Goal: Transaction & Acquisition: Purchase product/service

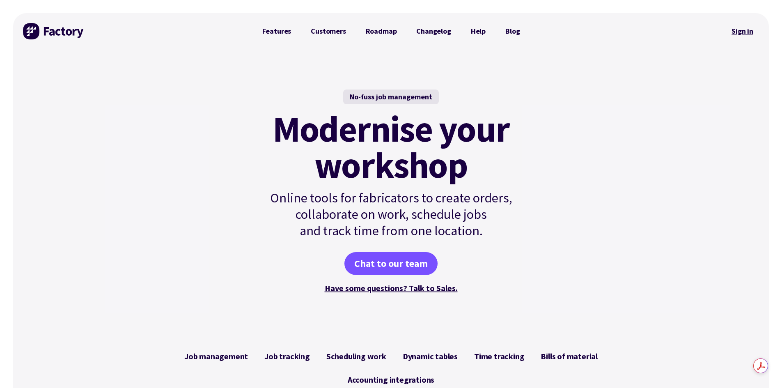
click at [742, 32] on link "Sign in" at bounding box center [742, 31] width 33 height 19
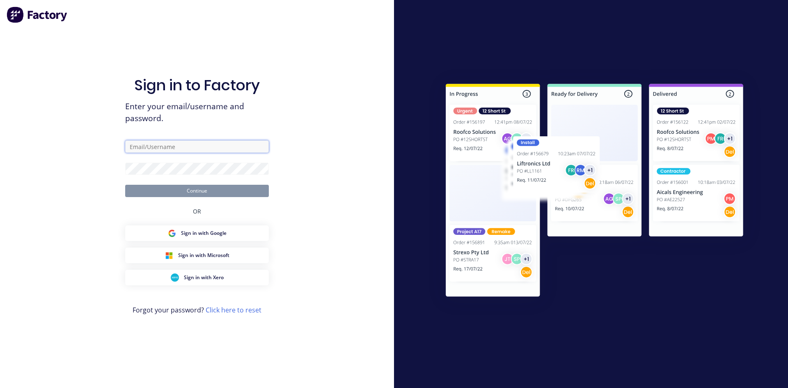
type input "zimmie.joubert@gmail.com"
click at [196, 192] on button "Continue" at bounding box center [197, 191] width 144 height 12
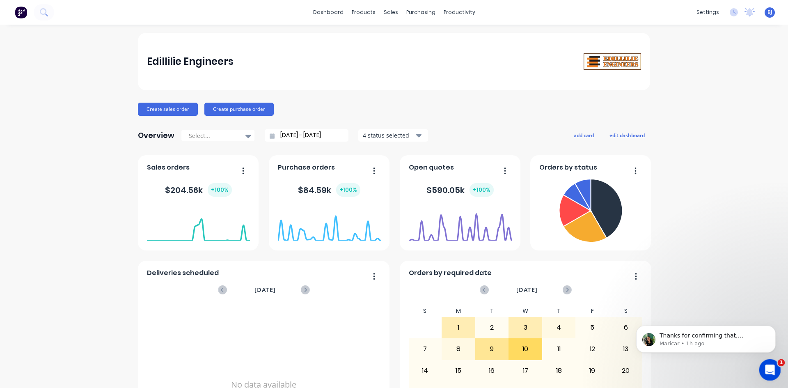
click at [770, 369] on icon "Open Intercom Messenger" at bounding box center [769, 368] width 6 height 7
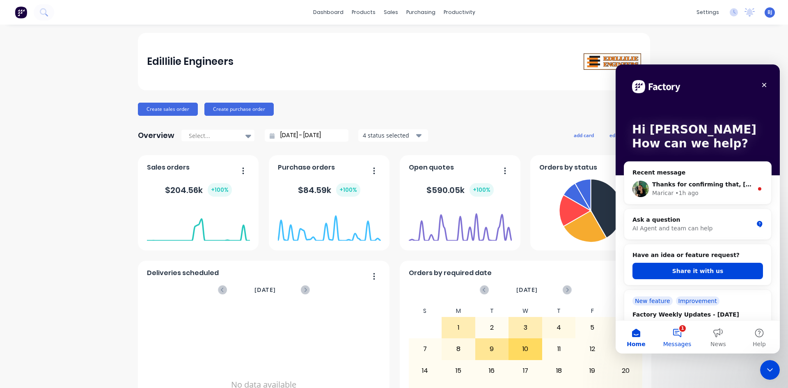
click at [676, 332] on button "1 Messages" at bounding box center [677, 337] width 41 height 33
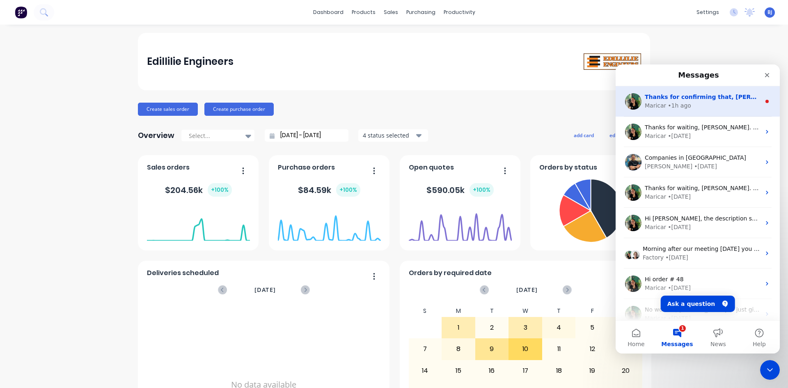
click at [692, 105] on div "Maricar • 1h ago" at bounding box center [703, 105] width 116 height 9
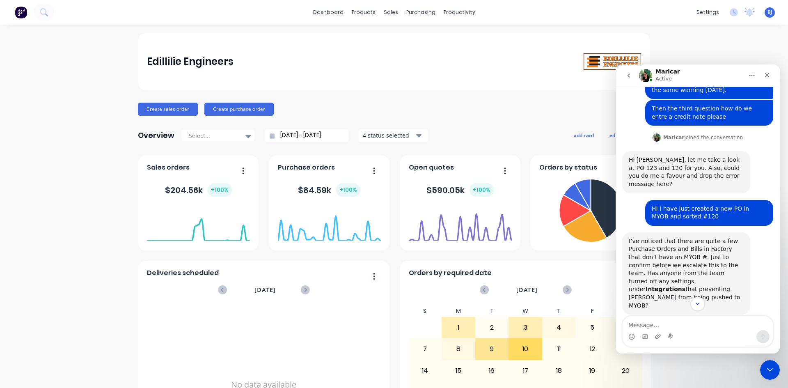
scroll to position [312, 0]
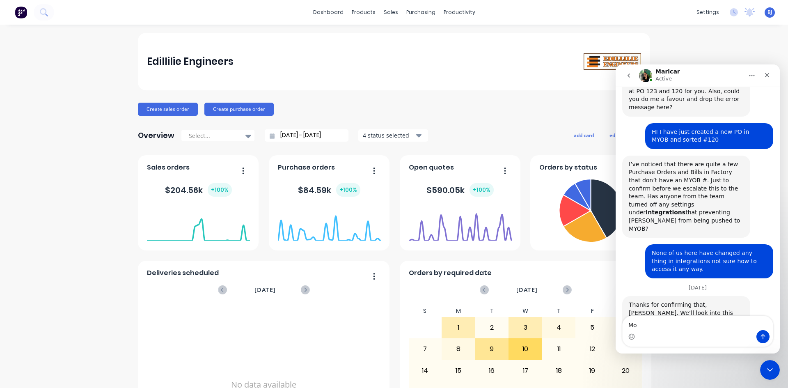
type textarea "M"
type textarea "h"
drag, startPoint x: 678, startPoint y: 324, endPoint x: 685, endPoint y: 331, distance: 9.3
click at [685, 331] on div "Intercom messenger" at bounding box center [698, 336] width 150 height 13
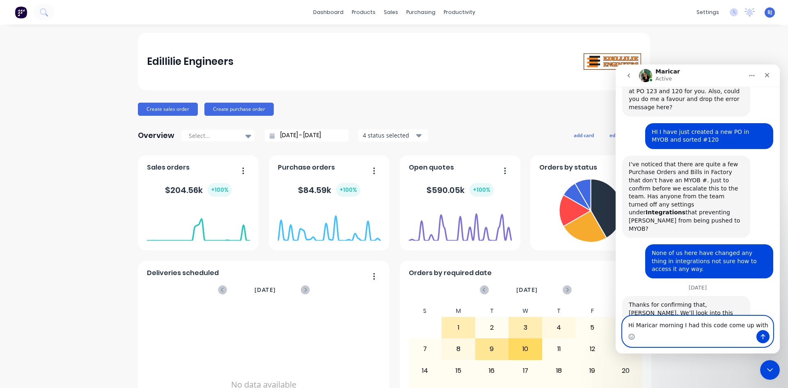
click at [756, 324] on textarea "Hi Maricar morning I had this code come up with" at bounding box center [698, 323] width 150 height 14
type textarea "Hi Maricar morning I had this code come up with"
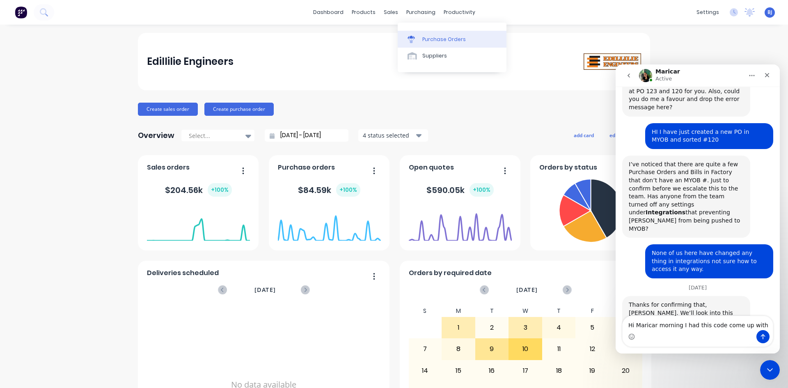
click at [429, 37] on div "Purchase Orders" at bounding box center [444, 39] width 44 height 7
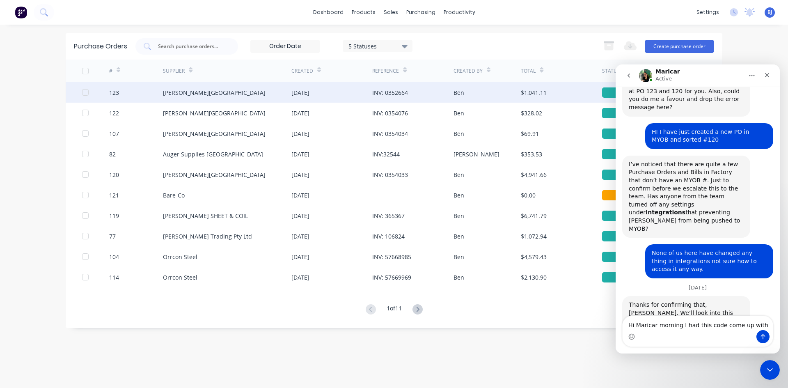
click at [308, 94] on div "10 Sep 2025" at bounding box center [300, 92] width 18 height 9
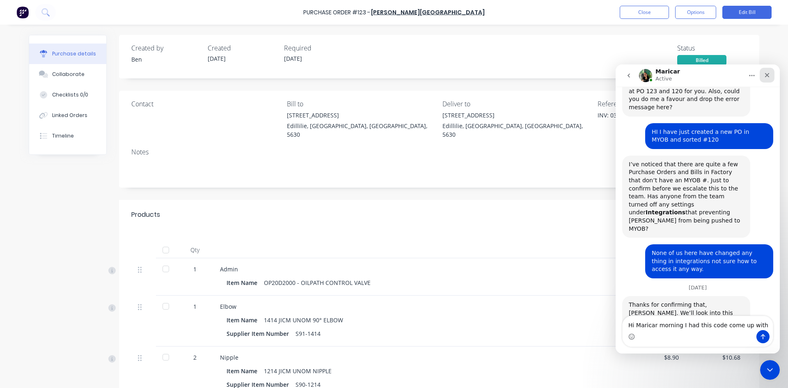
click at [766, 77] on icon "Close" at bounding box center [767, 75] width 7 height 7
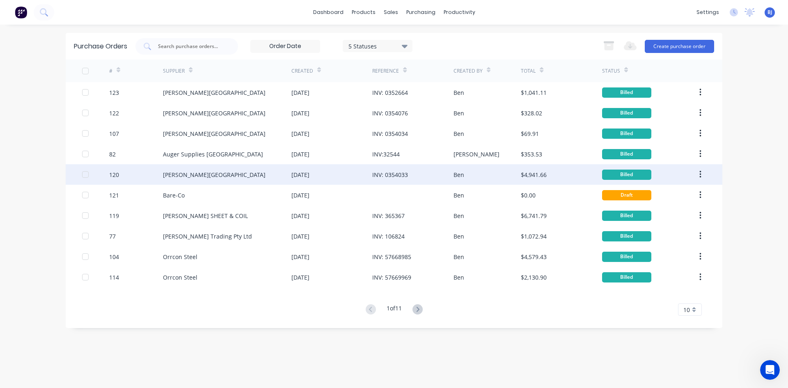
click at [192, 172] on div "B.L. Shipway" at bounding box center [214, 174] width 103 height 9
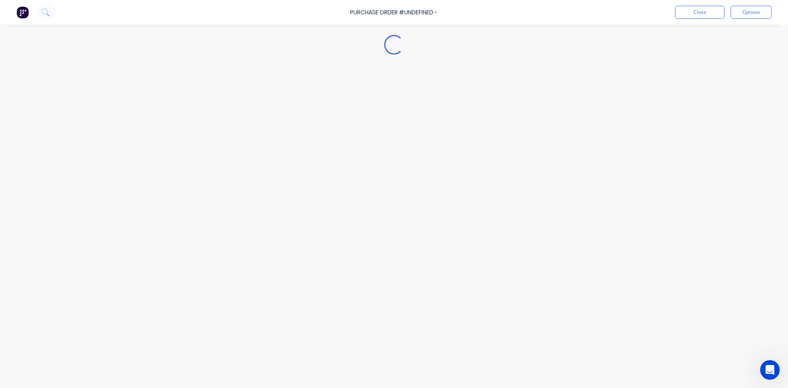
type textarea "x"
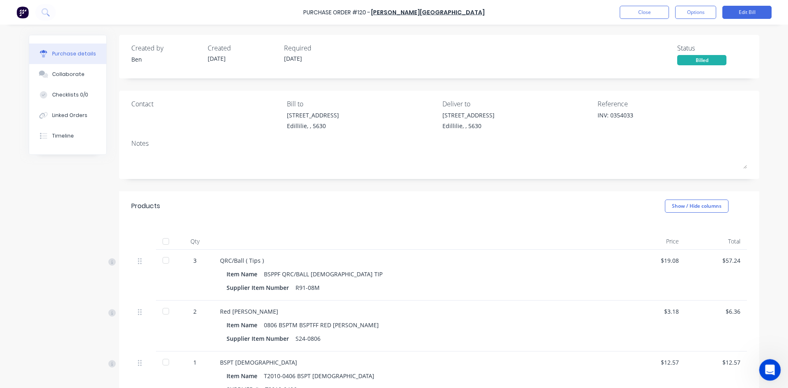
click at [768, 365] on icon "Open Intercom Messenger" at bounding box center [769, 369] width 14 height 14
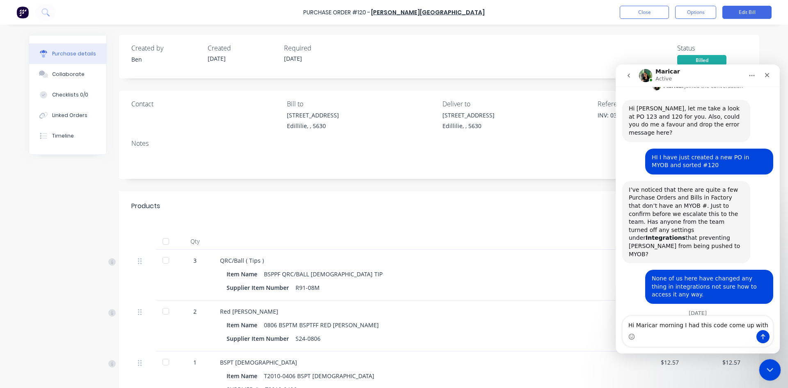
scroll to position [312, 0]
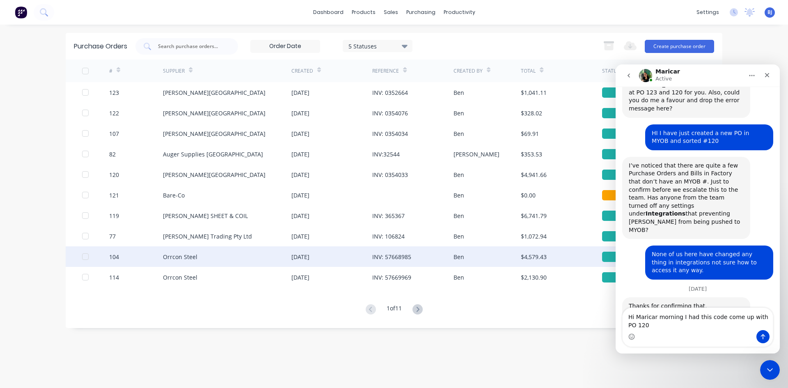
scroll to position [321, 0]
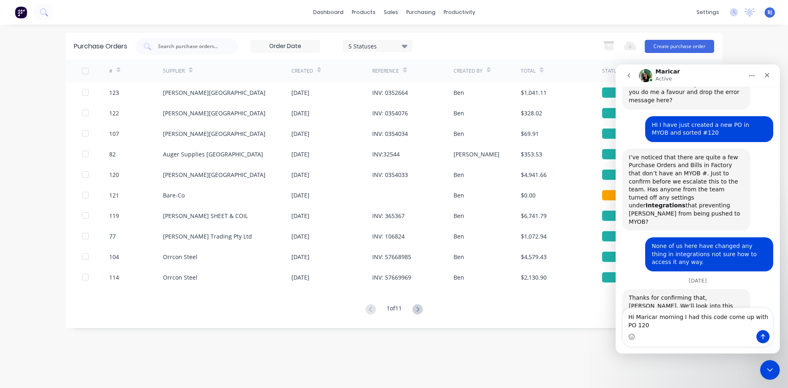
click at [763, 318] on textarea "Hi Maricar morning I had this code come up with PO 120" at bounding box center [698, 319] width 150 height 22
click at [653, 326] on textarea "Hi Maricar morning I had this code come up with PO #120" at bounding box center [698, 319] width 150 height 22
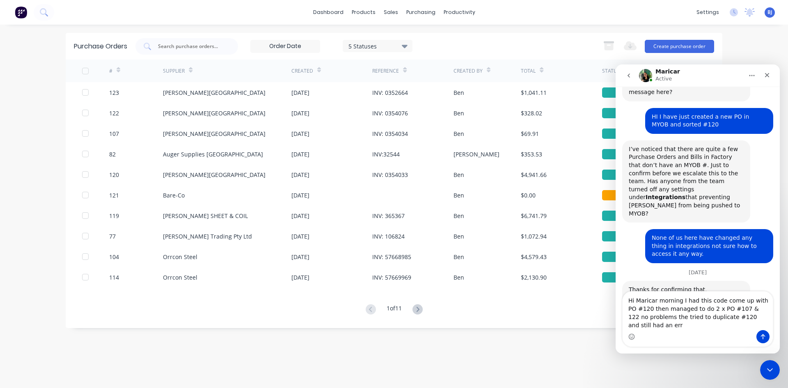
scroll to position [337, 0]
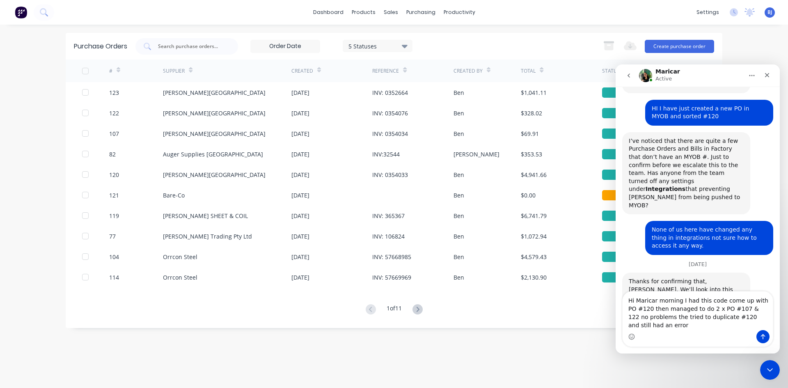
click at [653, 317] on textarea "Hi Maricar morning I had this code come up with PO #120 then managed to do 2 x …" at bounding box center [698, 310] width 150 height 39
click at [662, 317] on textarea "Hi Maricar morning I had this code come up with PO #120 then managed to do 2 x …" at bounding box center [698, 310] width 150 height 39
type textarea "Hi Maricar morning I had this code come up with PO #120 then managed to do 2 x …"
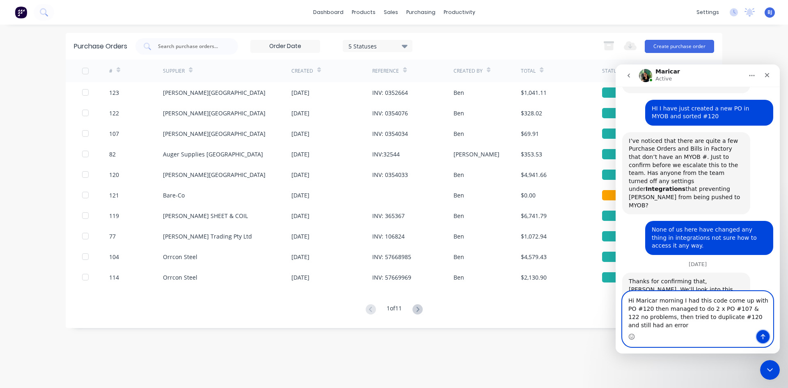
click at [761, 336] on icon "Send a message…" at bounding box center [763, 336] width 7 height 7
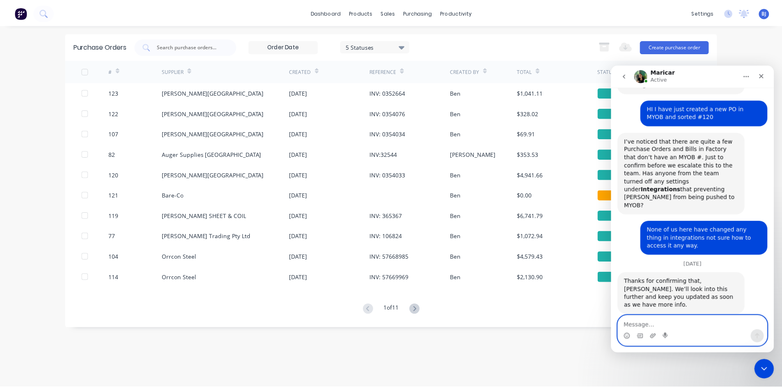
scroll to position [361, 0]
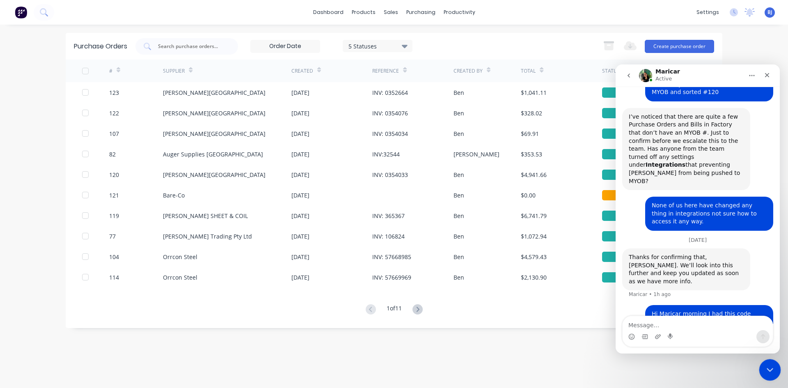
click at [770, 365] on icon "Close Intercom Messenger" at bounding box center [769, 369] width 10 height 10
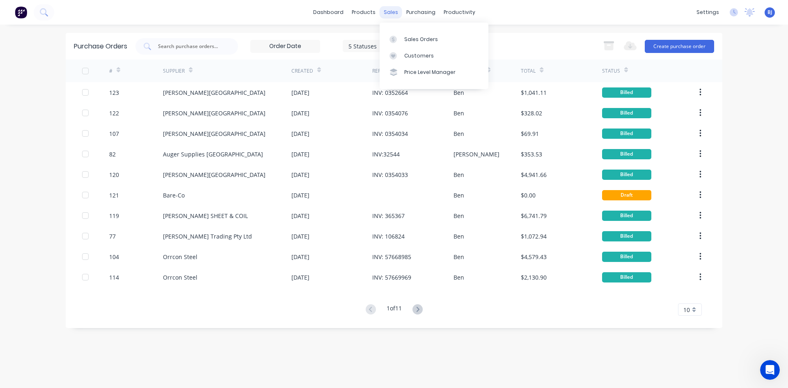
click at [385, 13] on div "sales" at bounding box center [391, 12] width 23 height 12
click at [399, 39] on div at bounding box center [396, 39] width 12 height 7
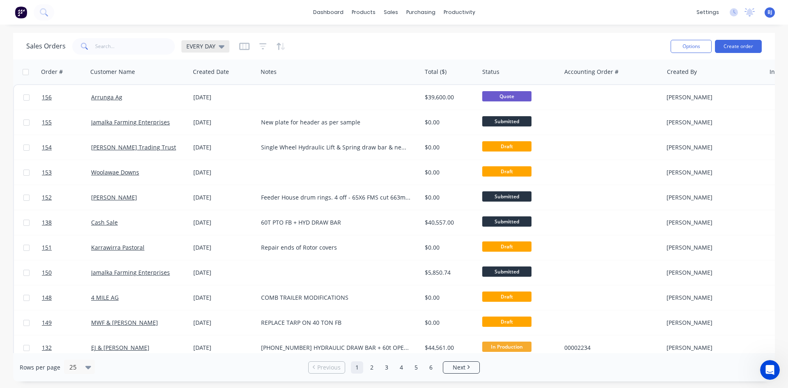
click at [219, 47] on icon at bounding box center [222, 46] width 6 height 9
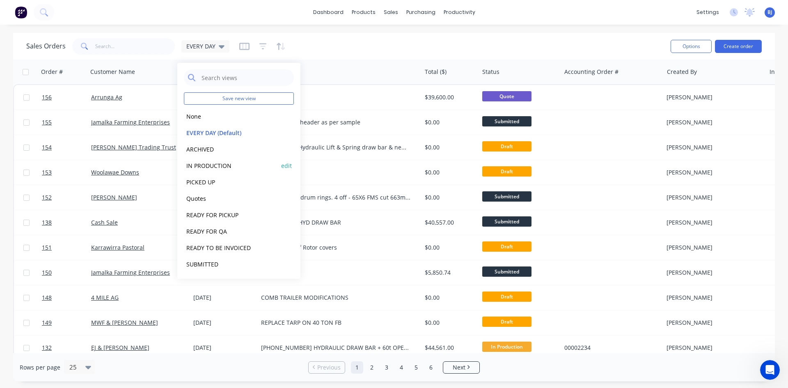
click at [208, 164] on button "IN PRODUCTION" at bounding box center [231, 165] width 94 height 9
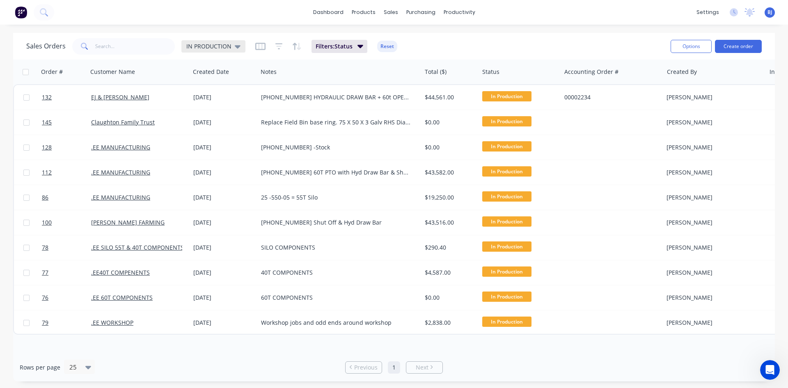
click at [235, 46] on icon at bounding box center [238, 46] width 6 height 3
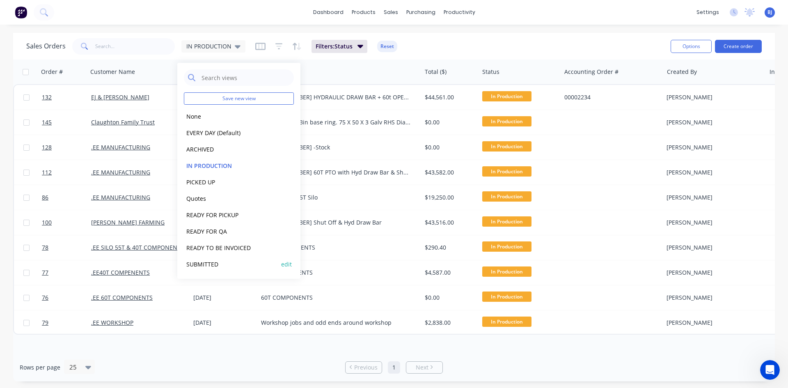
click at [208, 262] on button "SUBMITTED" at bounding box center [231, 263] width 94 height 9
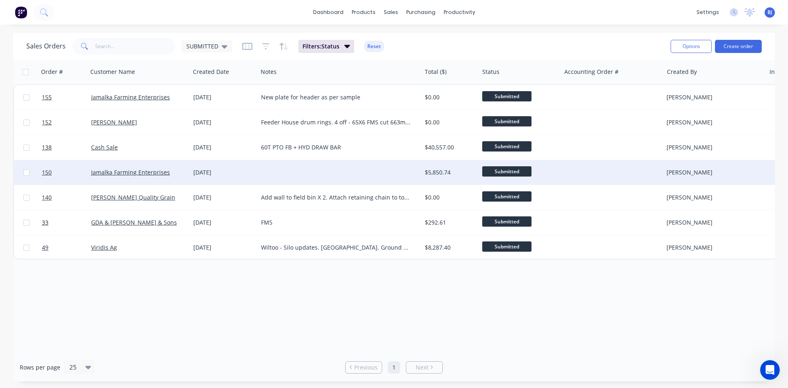
click at [204, 174] on div "[DATE]" at bounding box center [223, 172] width 61 height 8
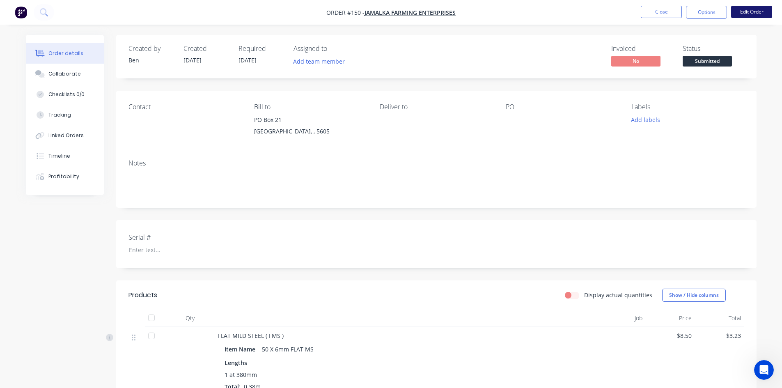
click at [747, 9] on button "Edit Order" at bounding box center [751, 12] width 41 height 12
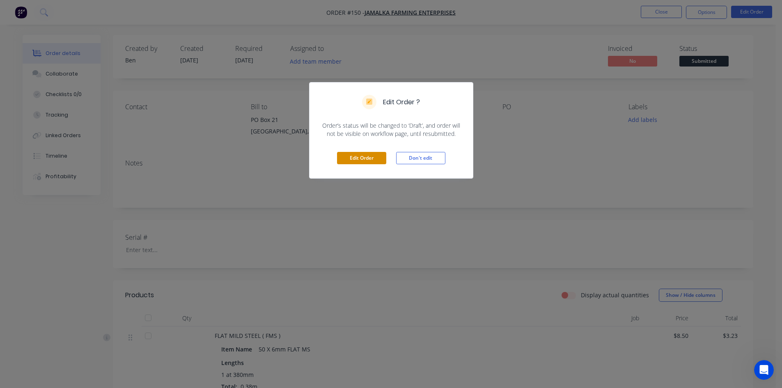
click at [368, 158] on button "Edit Order" at bounding box center [361, 158] width 49 height 12
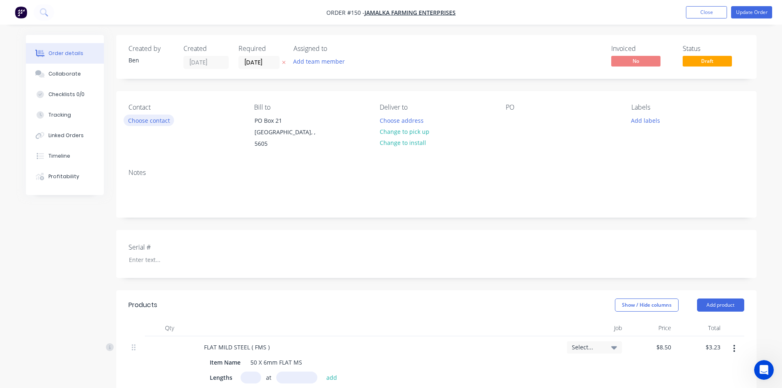
click at [154, 123] on button "Choose contact" at bounding box center [149, 120] width 50 height 11
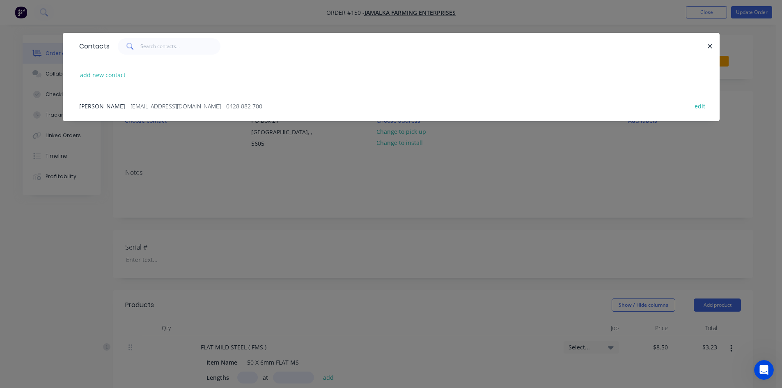
click at [143, 105] on span "- jamalka@activ8.net.au - 0428 882 700" at bounding box center [194, 106] width 135 height 8
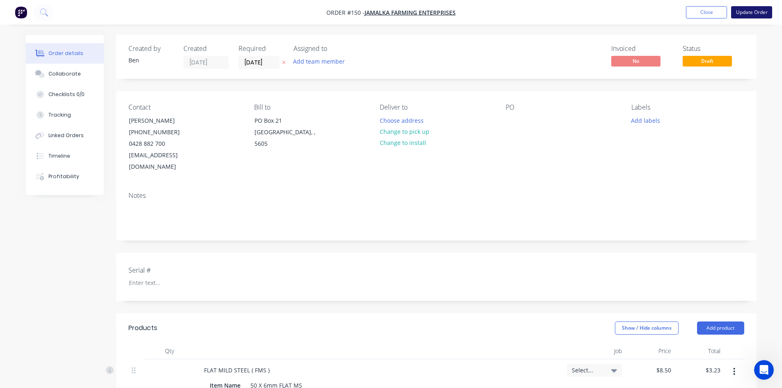
click at [753, 11] on button "Update Order" at bounding box center [751, 12] width 41 height 12
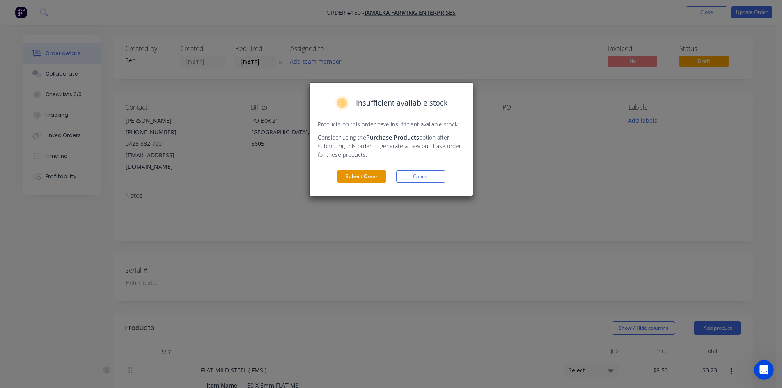
click at [366, 180] on button "Submit Order" at bounding box center [361, 176] width 49 height 12
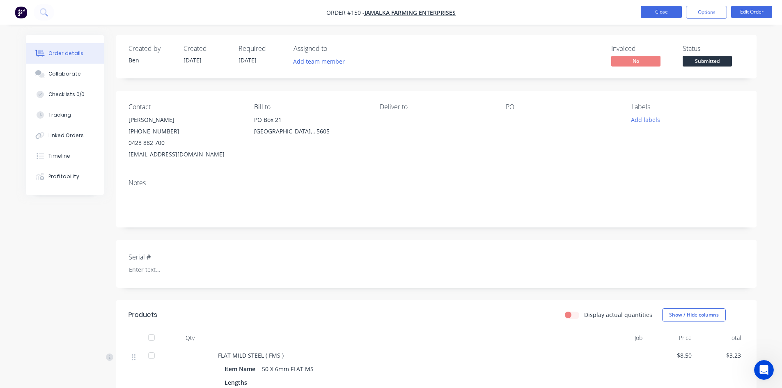
click at [665, 16] on button "Close" at bounding box center [661, 12] width 41 height 12
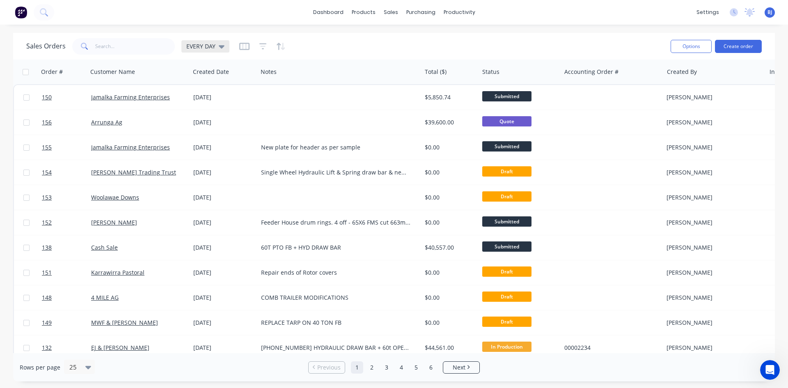
click at [222, 49] on icon at bounding box center [222, 46] width 6 height 9
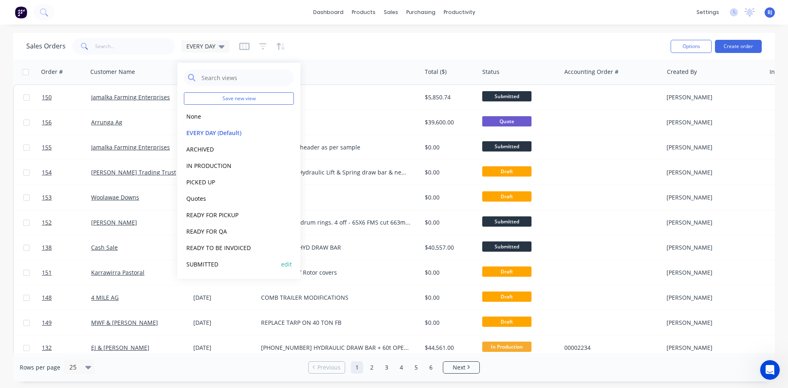
click at [211, 262] on button "SUBMITTED" at bounding box center [231, 263] width 94 height 9
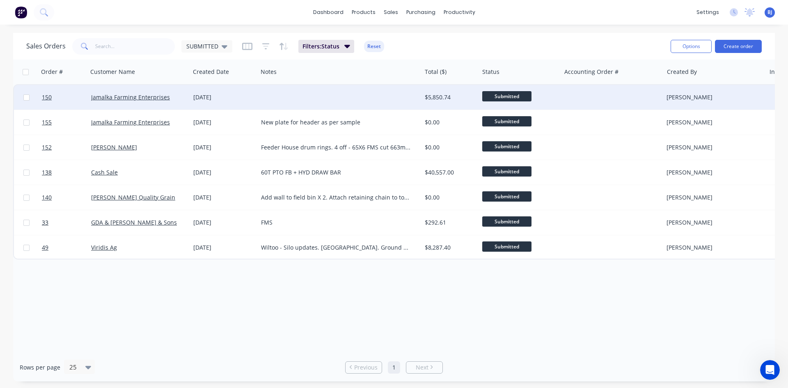
click at [216, 97] on div "[DATE]" at bounding box center [223, 97] width 61 height 8
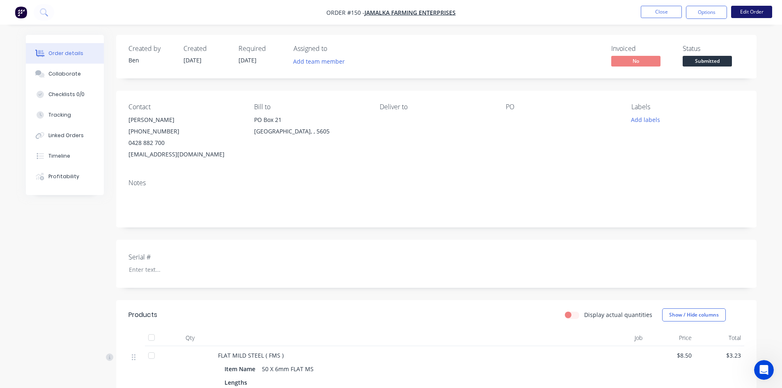
click at [756, 14] on button "Edit Order" at bounding box center [751, 12] width 41 height 12
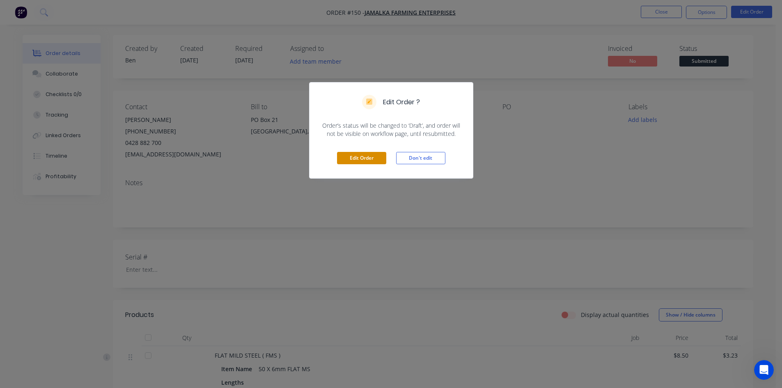
click at [354, 161] on button "Edit Order" at bounding box center [361, 158] width 49 height 12
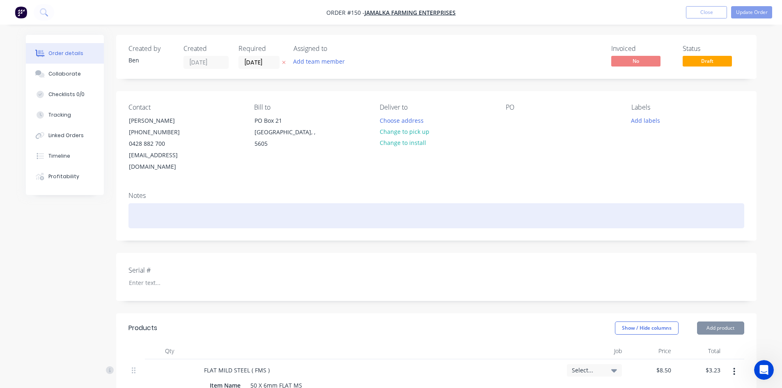
click at [147, 203] on div at bounding box center [436, 215] width 616 height 25
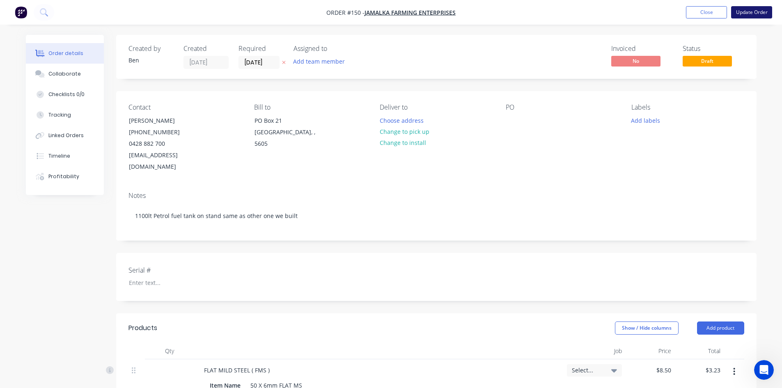
click at [754, 11] on button "Update Order" at bounding box center [751, 12] width 41 height 12
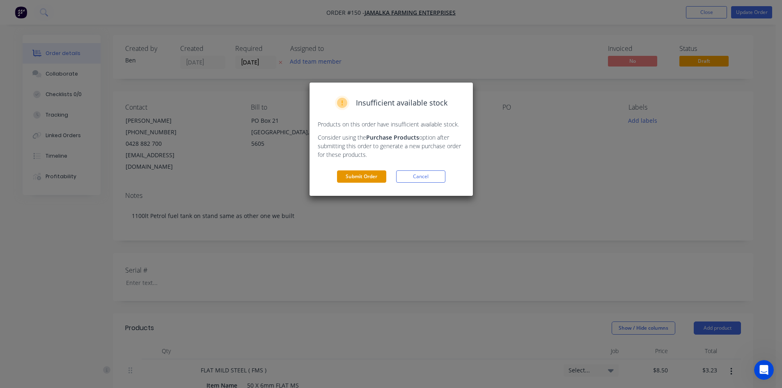
click at [376, 177] on button "Submit Order" at bounding box center [361, 176] width 49 height 12
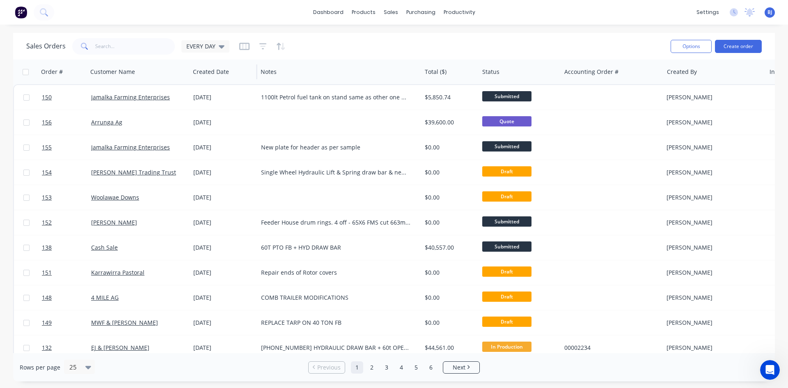
drag, startPoint x: 222, startPoint y: 50, endPoint x: 223, endPoint y: 62, distance: 11.9
click at [222, 50] on div "EVERY DAY" at bounding box center [205, 46] width 48 height 12
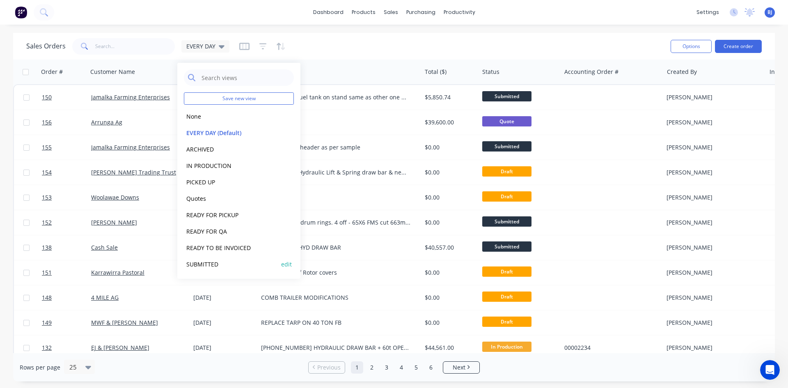
click at [218, 264] on button "SUBMITTED" at bounding box center [231, 263] width 94 height 9
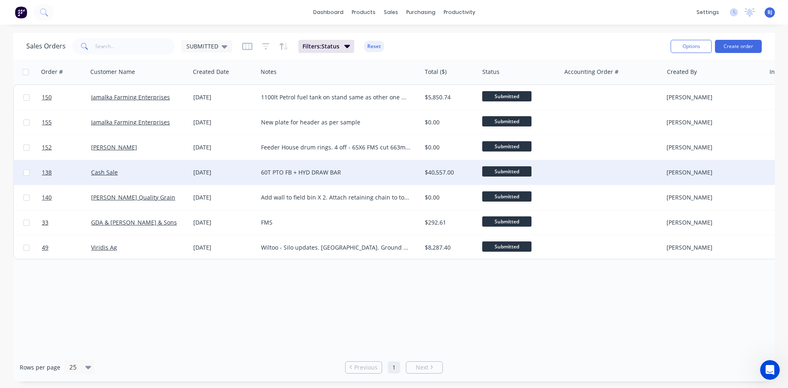
click at [202, 168] on div "[DATE]" at bounding box center [224, 172] width 68 height 25
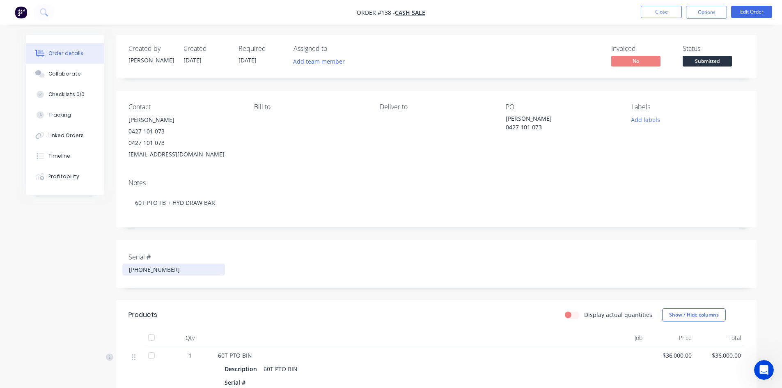
click at [156, 269] on div "25-600-19" at bounding box center [173, 270] width 103 height 12
click at [757, 12] on button "Edit Order" at bounding box center [751, 12] width 41 height 12
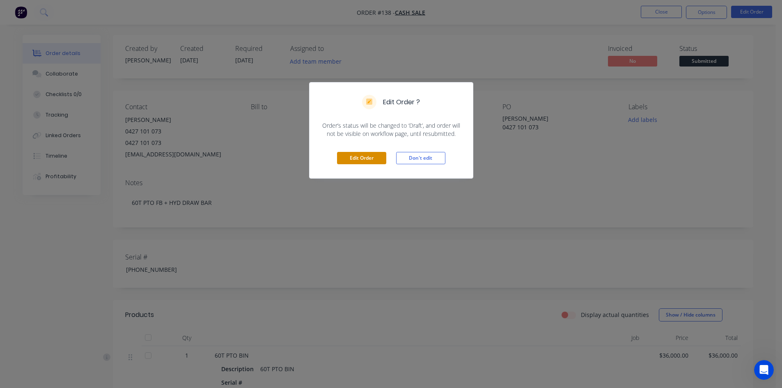
click at [369, 158] on button "Edit Order" at bounding box center [361, 158] width 49 height 12
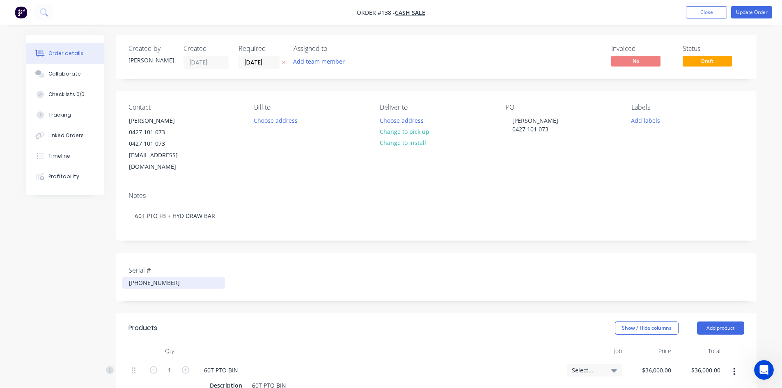
click at [157, 277] on div "25-600-19" at bounding box center [173, 283] width 103 height 12
click at [748, 13] on button "Update Order" at bounding box center [751, 12] width 41 height 12
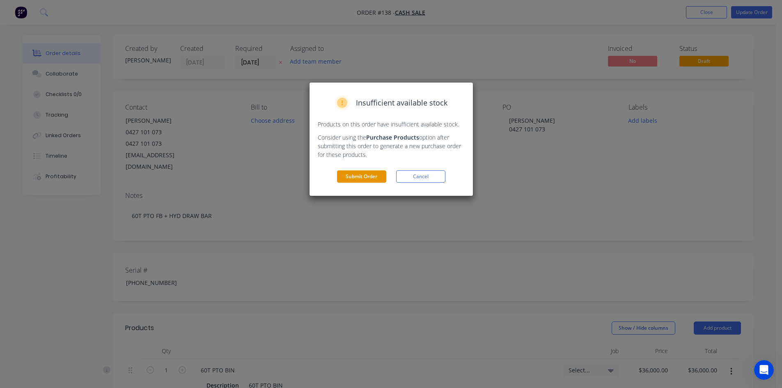
click at [370, 175] on button "Submit Order" at bounding box center [361, 176] width 49 height 12
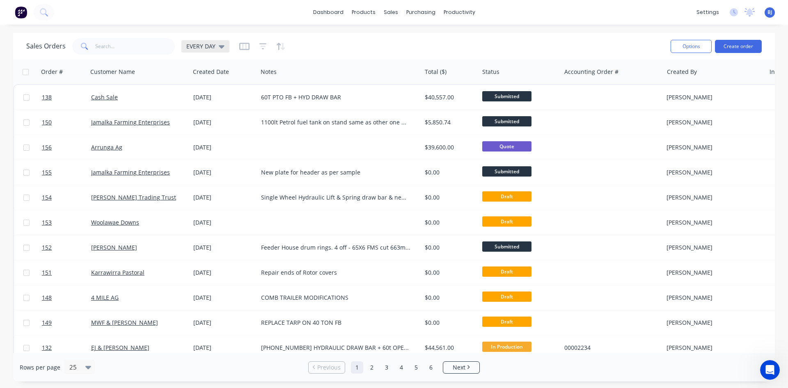
click at [222, 46] on icon at bounding box center [222, 46] width 6 height 3
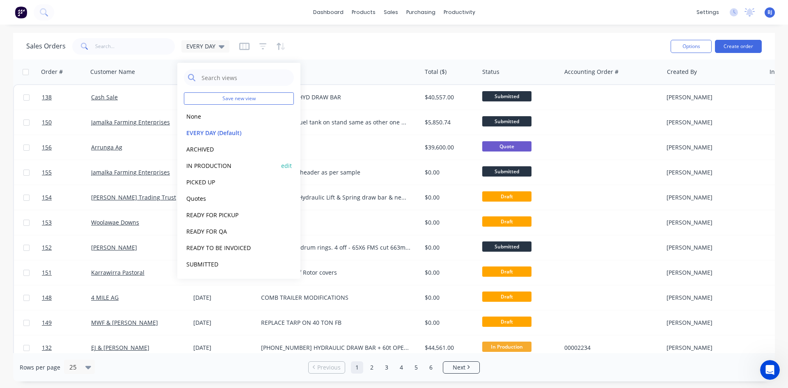
click at [211, 161] on button "IN PRODUCTION" at bounding box center [231, 165] width 94 height 9
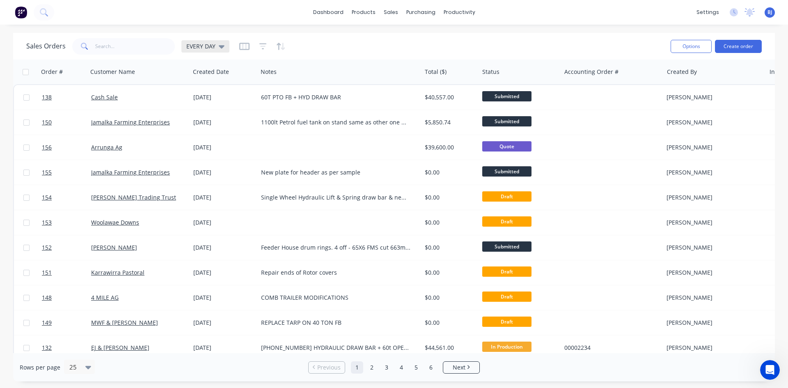
click at [221, 51] on div "EVERY DAY" at bounding box center [205, 46] width 48 height 12
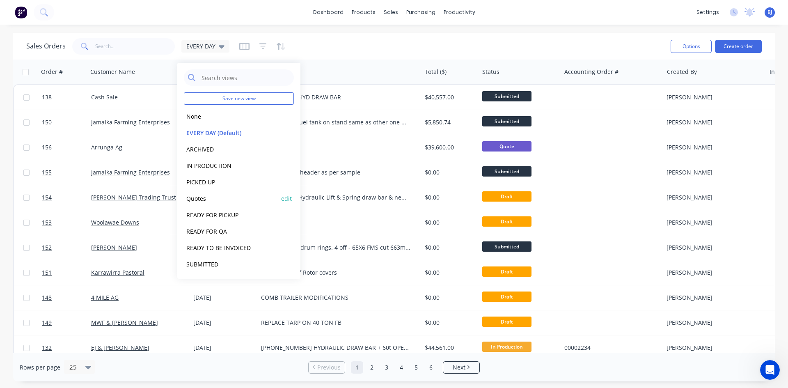
click at [204, 200] on button "Quotes" at bounding box center [231, 198] width 94 height 9
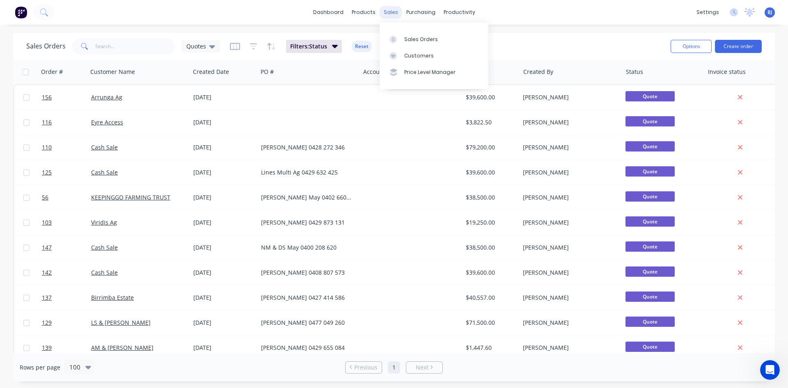
click at [385, 18] on div "sales" at bounding box center [391, 12] width 23 height 12
click at [399, 58] on div at bounding box center [396, 55] width 12 height 7
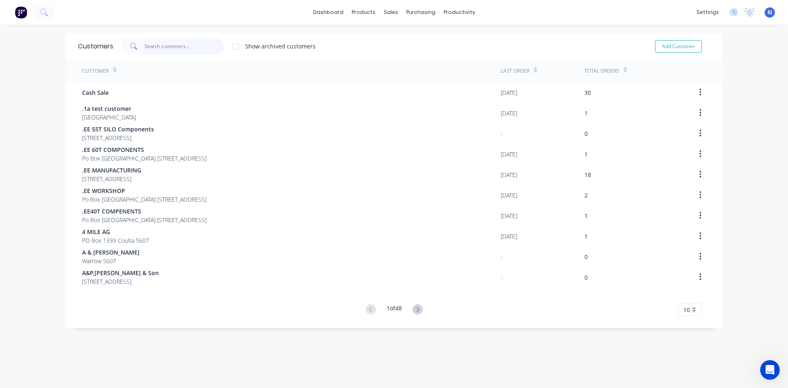
click at [162, 46] on input "text" at bounding box center [184, 46] width 80 height 16
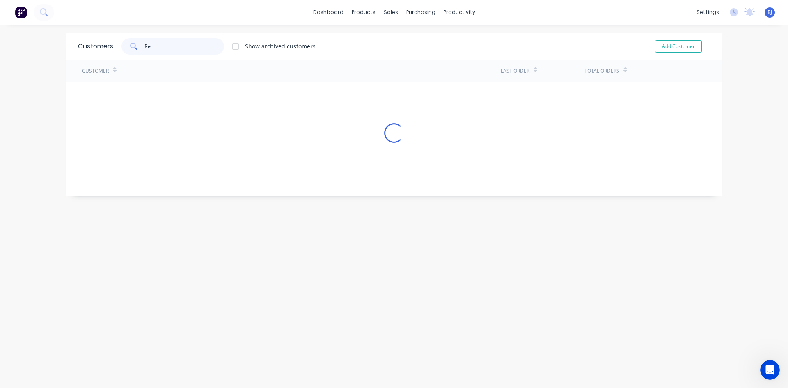
type input "R"
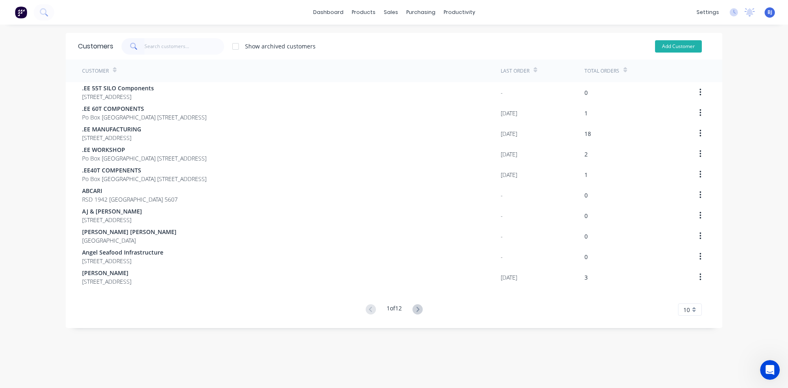
click at [675, 46] on button "Add Customer" at bounding box center [678, 46] width 47 height 12
select select "AU"
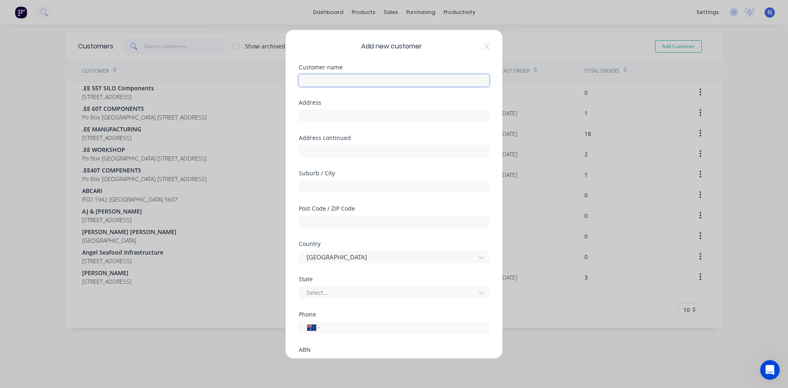
click at [326, 79] on input "text" at bounding box center [394, 80] width 190 height 12
type input "r"
type input "RESTONVALE FARMING TRUST"
click at [328, 116] on input "text" at bounding box center [394, 116] width 190 height 12
type input "P"
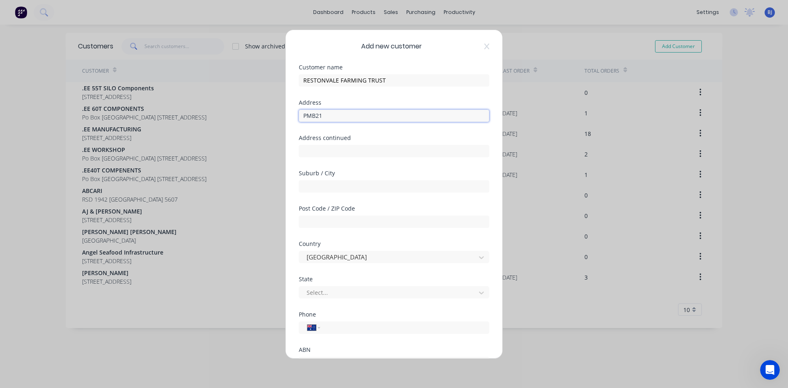
drag, startPoint x: 315, startPoint y: 117, endPoint x: 323, endPoint y: 127, distance: 13.5
click at [316, 117] on input "PMB21" at bounding box center [394, 116] width 190 height 12
type input "PMB 21"
click at [312, 152] on input "text" at bounding box center [394, 151] width 190 height 12
click at [307, 180] on input "text" at bounding box center [394, 186] width 190 height 12
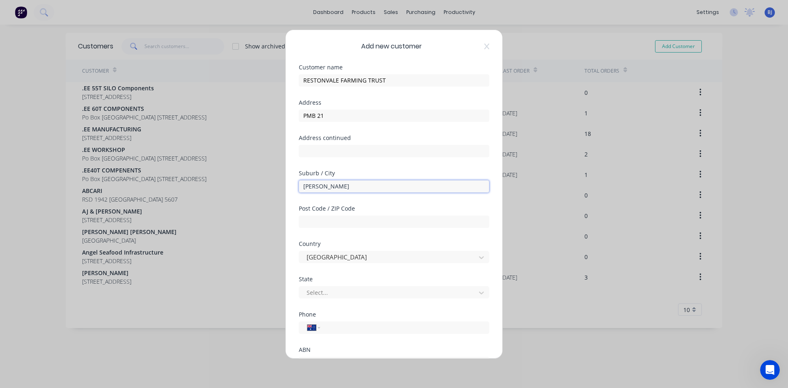
click at [307, 180] on input "WHYTE" at bounding box center [394, 186] width 190 height 12
click at [335, 187] on input "WHYTE" at bounding box center [394, 186] width 190 height 12
click at [317, 218] on input "text" at bounding box center [394, 222] width 190 height 12
click at [374, 188] on input "WHYTE YARCOWI" at bounding box center [394, 186] width 190 height 12
type input "WHYTE YARCOWI SA"
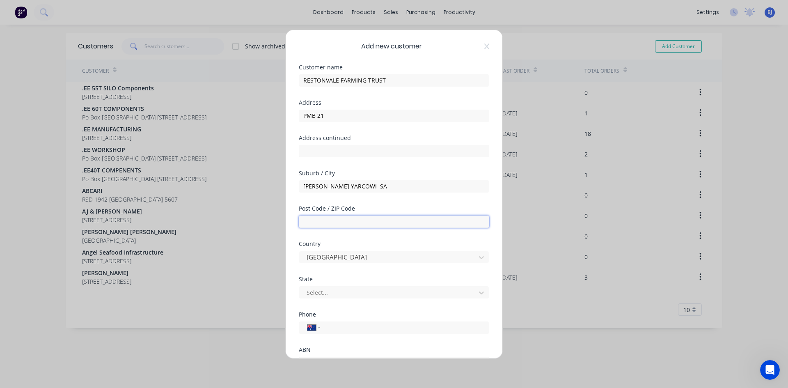
click at [311, 221] on input "text" at bounding box center [394, 222] width 190 height 12
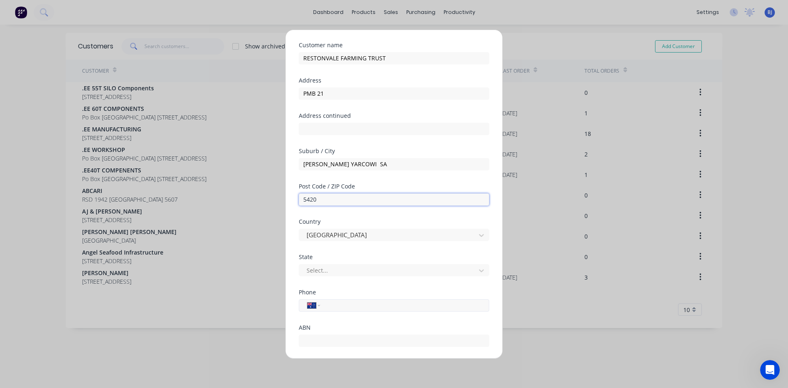
scroll to position [41, 0]
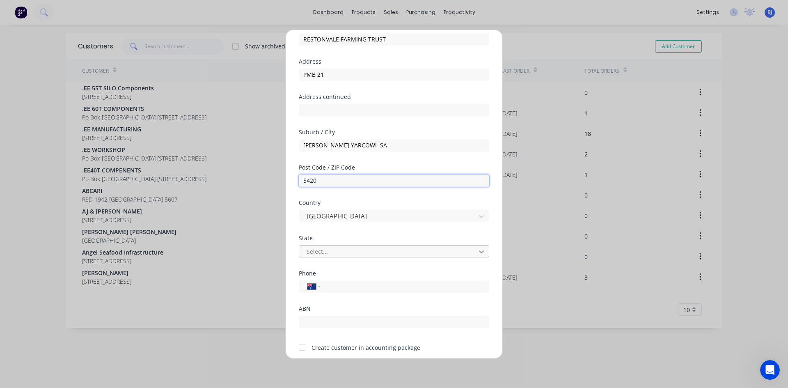
type input "5420"
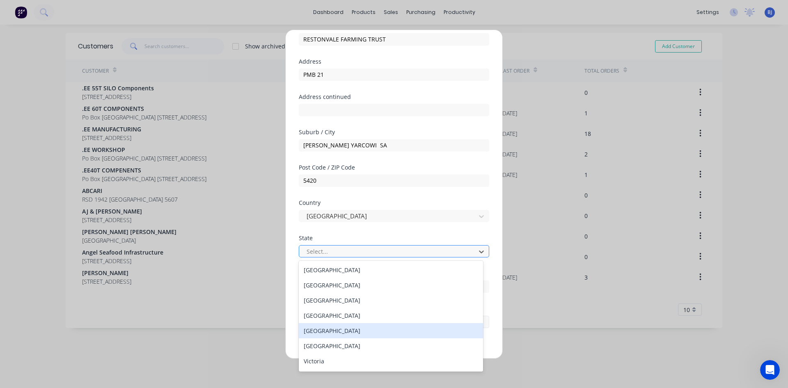
drag, startPoint x: 321, startPoint y: 332, endPoint x: 323, endPoint y: 320, distance: 12.2
click at [321, 331] on div "South Australia" at bounding box center [391, 330] width 184 height 15
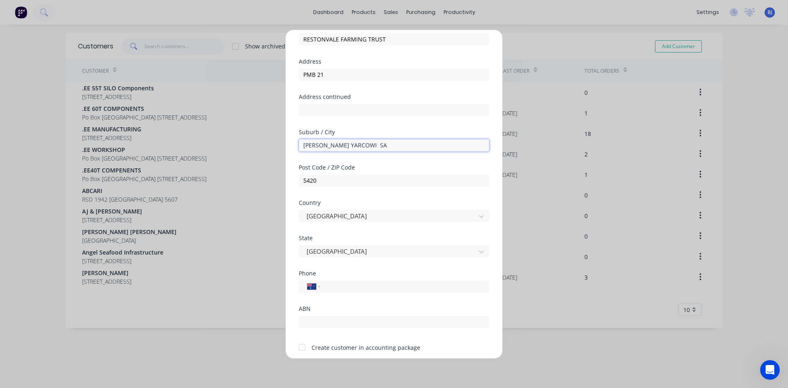
click at [362, 144] on input "WHYTE YARCOWI SA" at bounding box center [394, 145] width 190 height 12
type input "WHYTE YARCOWI"
click at [334, 323] on input "text" at bounding box center [394, 322] width 190 height 12
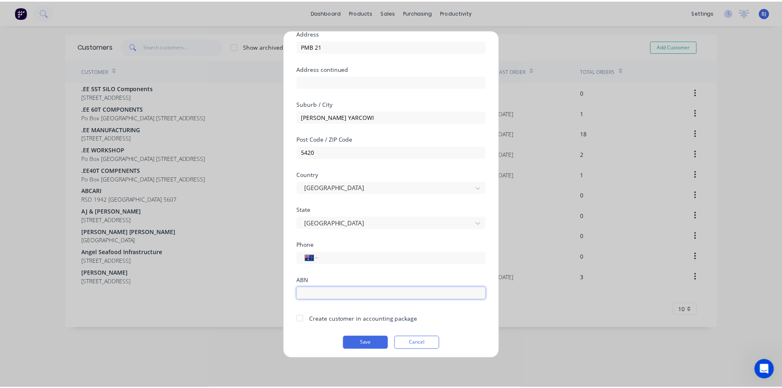
scroll to position [72, 0]
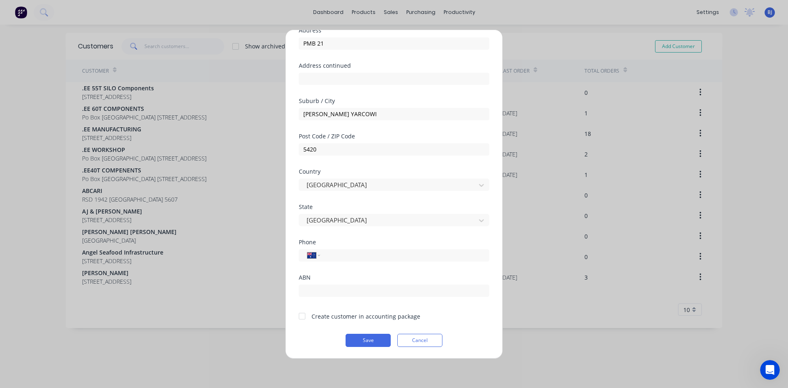
click at [303, 316] on div at bounding box center [302, 316] width 16 height 16
click at [360, 342] on button "Save" at bounding box center [368, 340] width 45 height 13
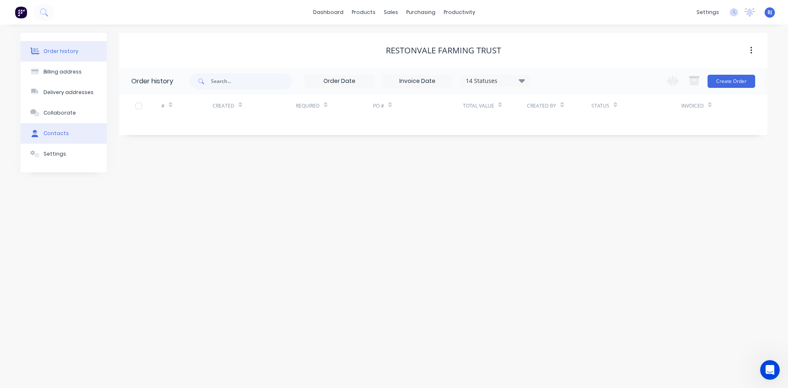
click at [65, 134] on div "Contacts" at bounding box center [56, 133] width 25 height 7
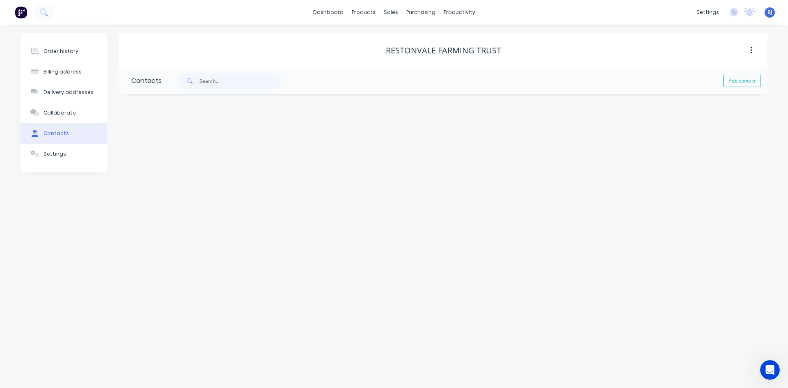
click at [194, 80] on span at bounding box center [188, 81] width 21 height 16
click at [753, 80] on button "Add contact" at bounding box center [742, 81] width 38 height 12
select select "AU"
click at [142, 142] on input "text" at bounding box center [198, 141] width 134 height 12
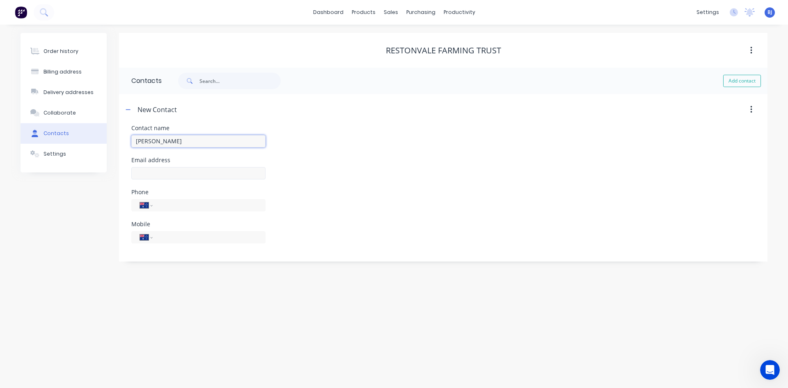
type input "DYLAN SPARKS"
click at [138, 169] on input "text" at bounding box center [198, 173] width 134 height 12
select select "AU"
click at [148, 174] on input "text" at bounding box center [198, 173] width 134 height 12
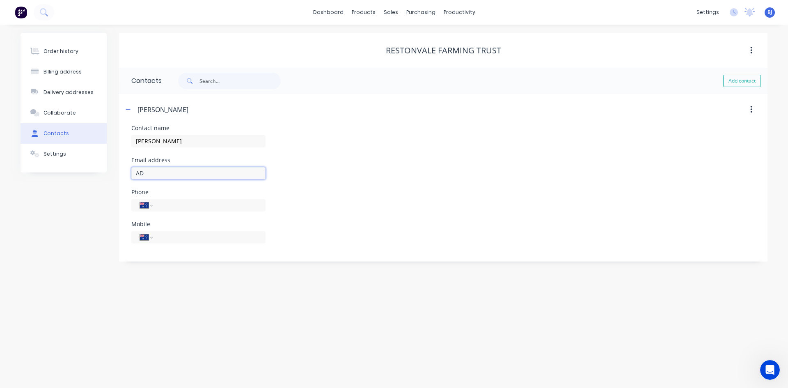
type input "A"
type input "adminrest@iinet.net.au"
click at [161, 236] on input "tel" at bounding box center [207, 236] width 99 height 9
type input "0448 123 670"
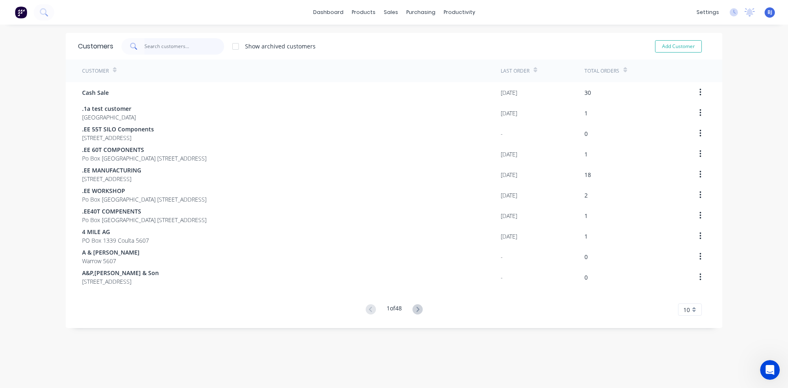
click at [160, 46] on input "text" at bounding box center [184, 46] width 80 height 16
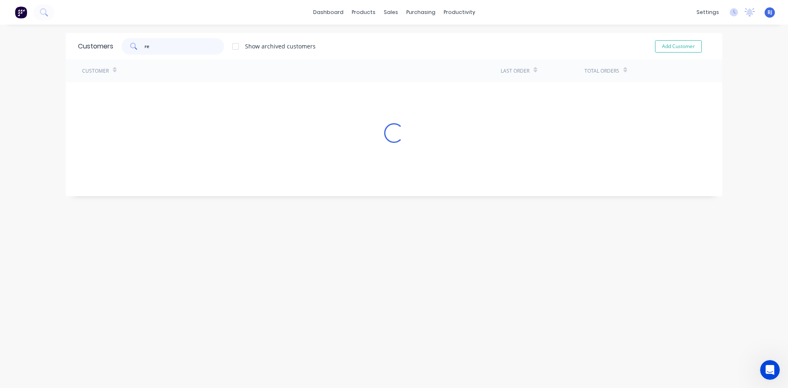
type input "r"
type input "restonvale"
click at [261, 147] on div "Customers restonvale Show archived customers Add Customer Customer Last Order T…" at bounding box center [394, 214] width 657 height 363
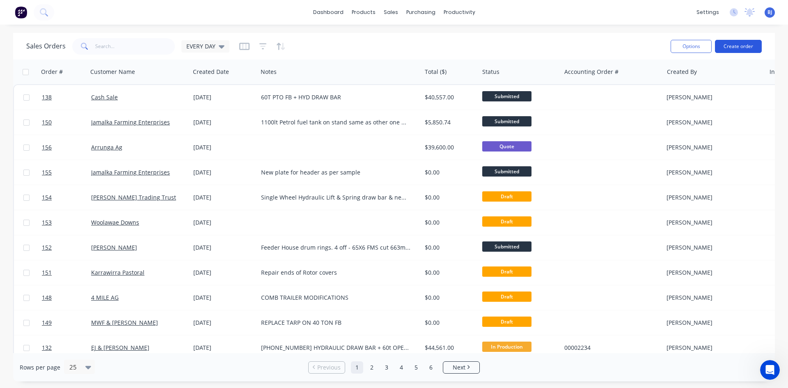
click at [729, 45] on button "Create order" at bounding box center [738, 46] width 47 height 13
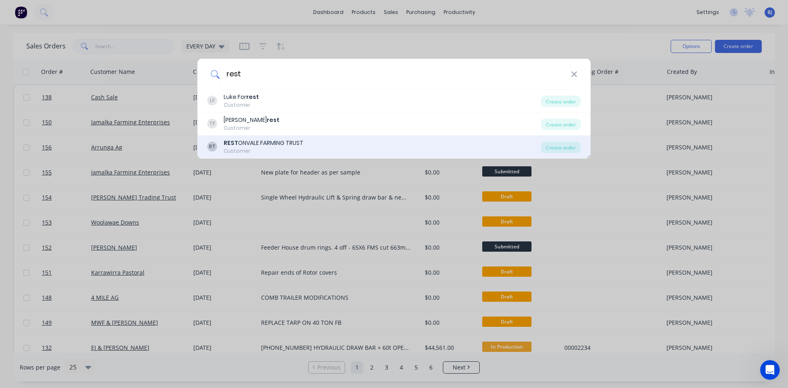
type input "rest"
click at [250, 146] on div "REST ONVALE FARMING TRUST" at bounding box center [264, 143] width 80 height 9
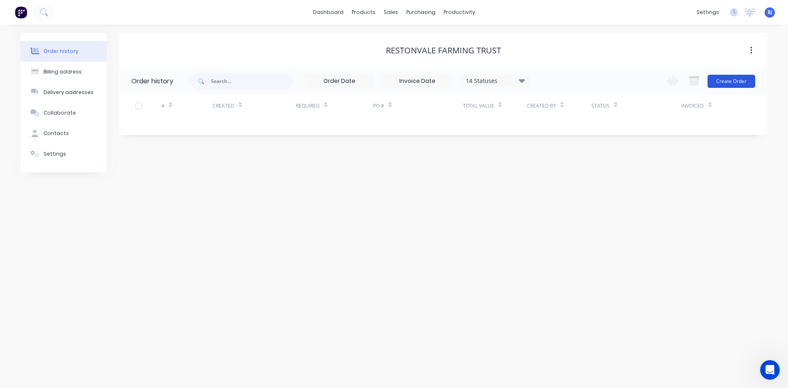
click at [740, 80] on button "Create Order" at bounding box center [732, 81] width 48 height 13
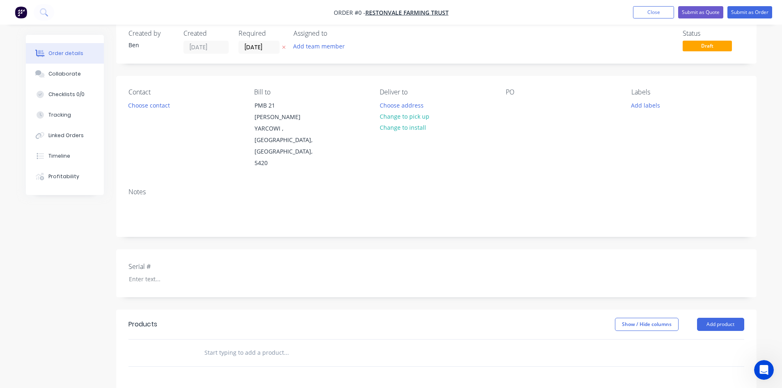
scroll to position [41, 0]
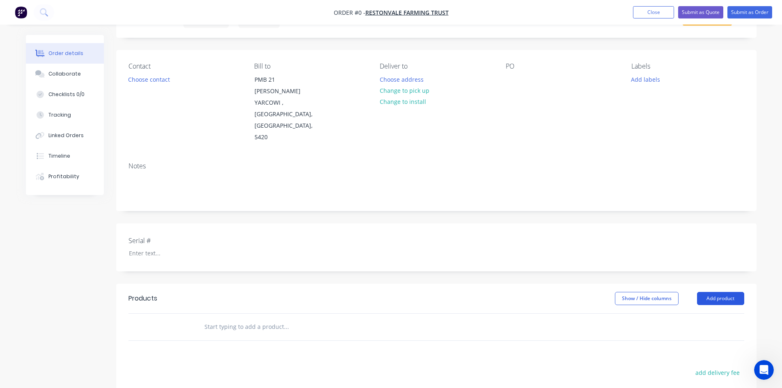
click at [724, 292] on button "Add product" at bounding box center [720, 298] width 47 height 13
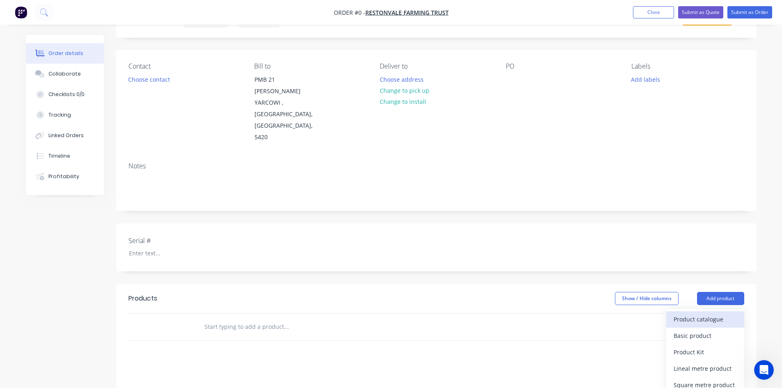
click at [696, 313] on div "Product catalogue" at bounding box center [705, 319] width 63 height 12
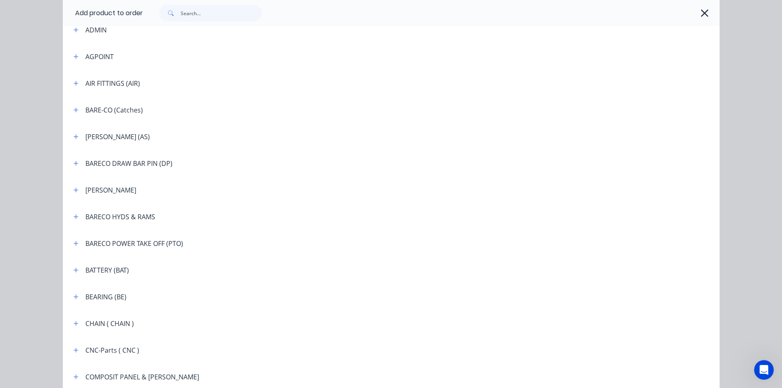
scroll to position [369, 0]
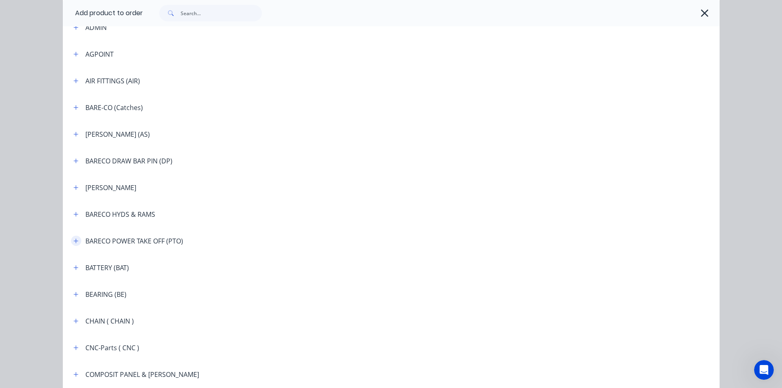
click at [74, 240] on icon "button" at bounding box center [75, 241] width 5 height 6
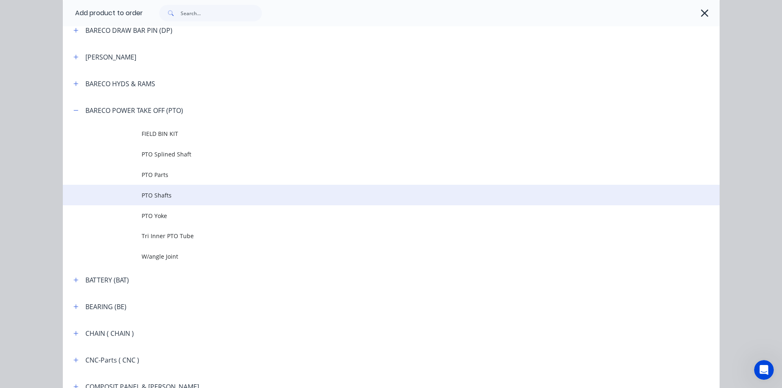
scroll to position [534, 0]
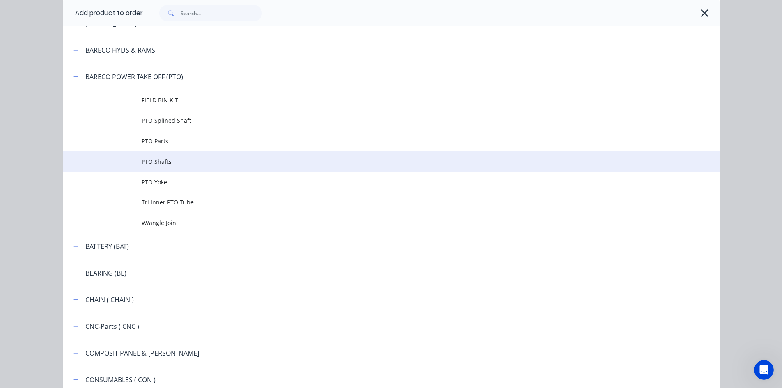
click at [174, 164] on span "PTO Shafts" at bounding box center [373, 161] width 462 height 9
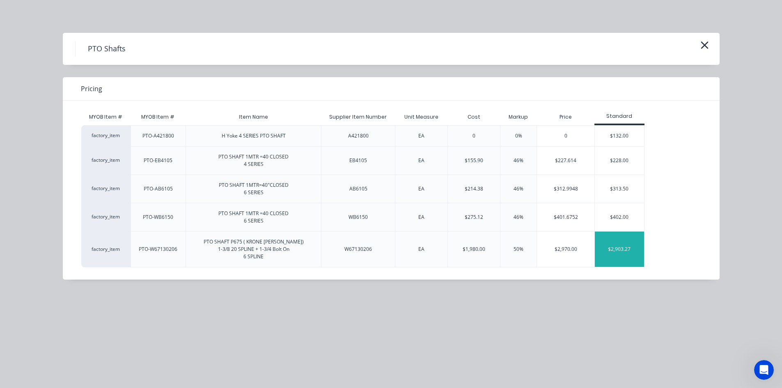
click at [622, 253] on div "$2,903.27" at bounding box center [619, 249] width 49 height 35
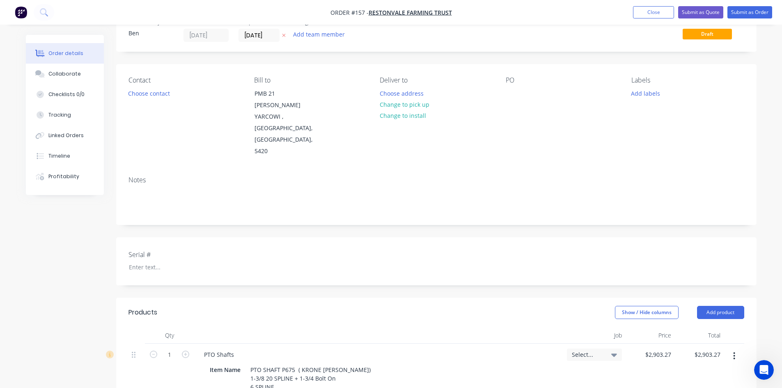
scroll to position [16, 0]
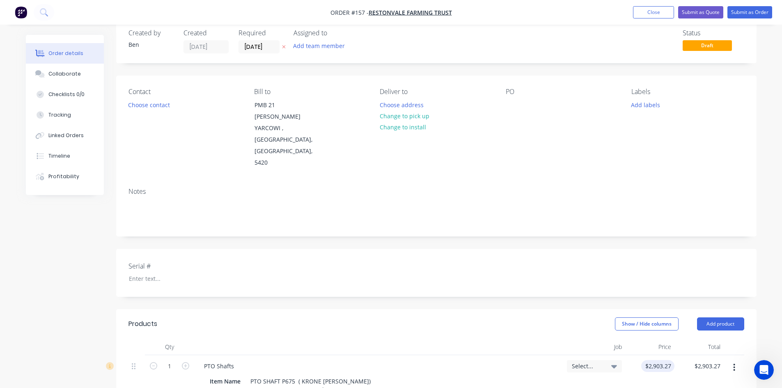
type input "2903.27"
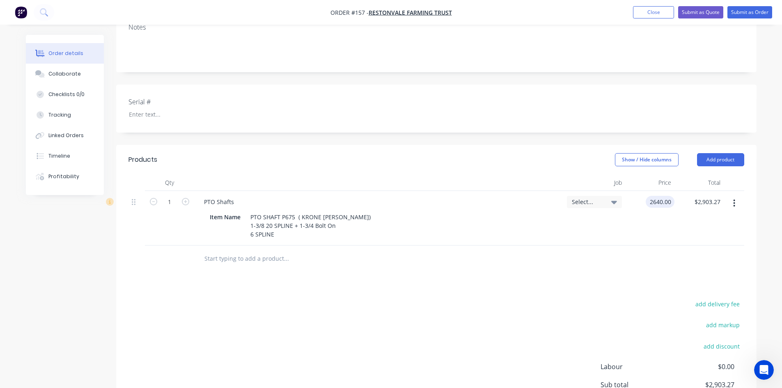
scroll to position [221, 0]
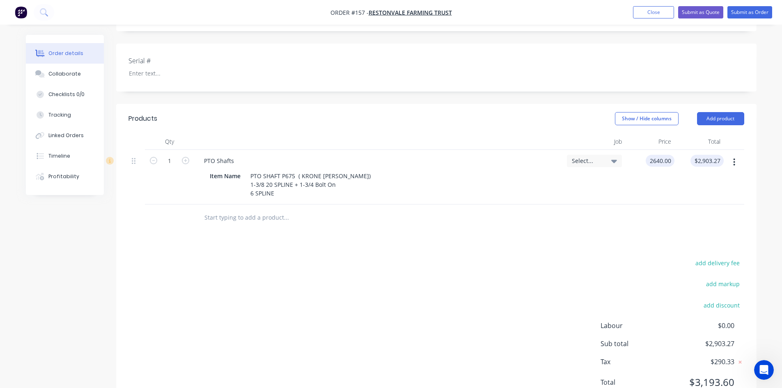
type input "$2,640.00"
click at [637, 205] on div "Products Show / Hide columns Add product Qty Job Price Total 1 PTO Shafts Item …" at bounding box center [436, 257] width 640 height 306
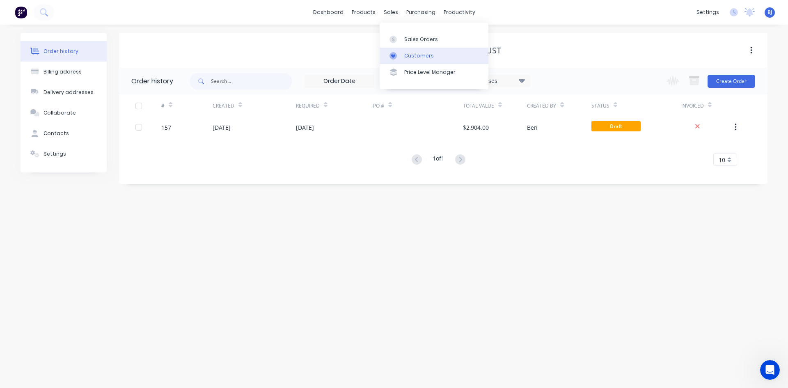
click at [397, 55] on icon at bounding box center [393, 55] width 7 height 7
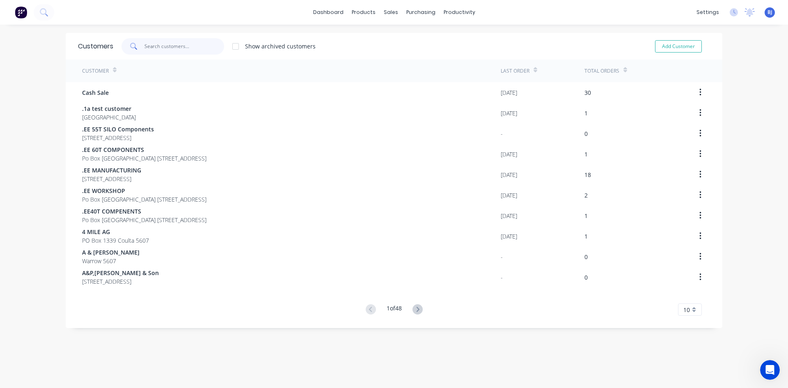
drag, startPoint x: 145, startPoint y: 48, endPoint x: 182, endPoint y: 50, distance: 36.6
click at [146, 48] on input "text" at bounding box center [184, 46] width 80 height 16
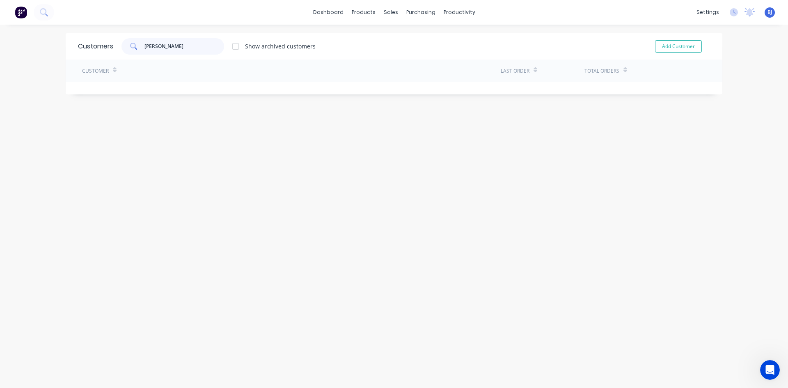
type input "jn ranford"
click at [148, 91] on div "Customers jn ranford Show archived customers Add Customer Customer Last Order T…" at bounding box center [394, 64] width 657 height 62
click at [400, 55] on link "Customers" at bounding box center [431, 56] width 109 height 16
click at [389, 54] on icon at bounding box center [390, 55] width 7 height 7
click at [389, 55] on icon at bounding box center [390, 56] width 4 height 4
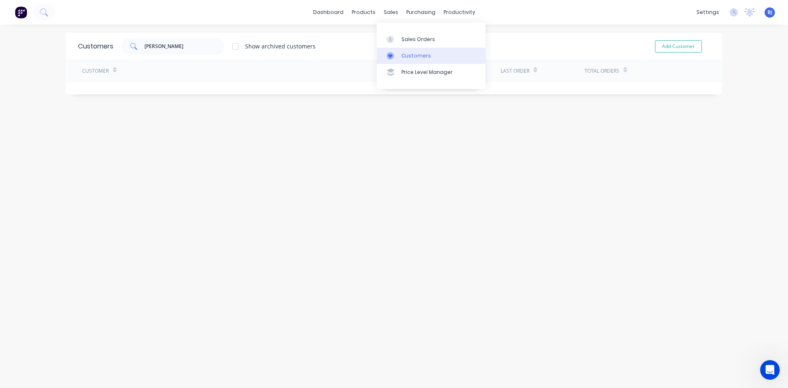
click at [391, 55] on icon at bounding box center [390, 56] width 4 height 4
click at [415, 53] on div "Customers" at bounding box center [416, 55] width 30 height 7
click at [394, 55] on icon at bounding box center [390, 55] width 7 height 7
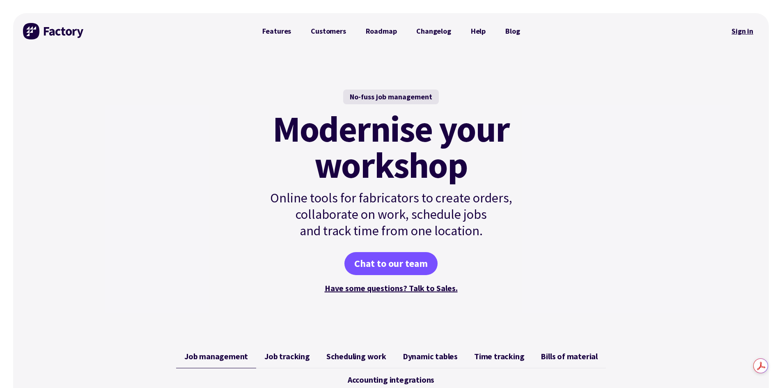
click at [737, 29] on link "Sign in" at bounding box center [742, 31] width 33 height 19
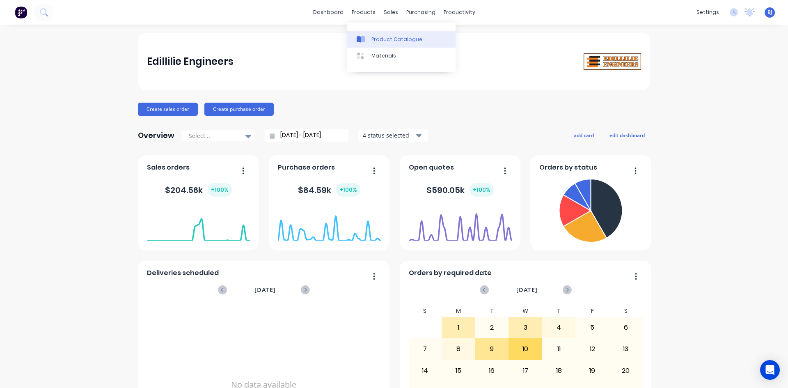
click at [365, 37] on icon at bounding box center [363, 39] width 4 height 7
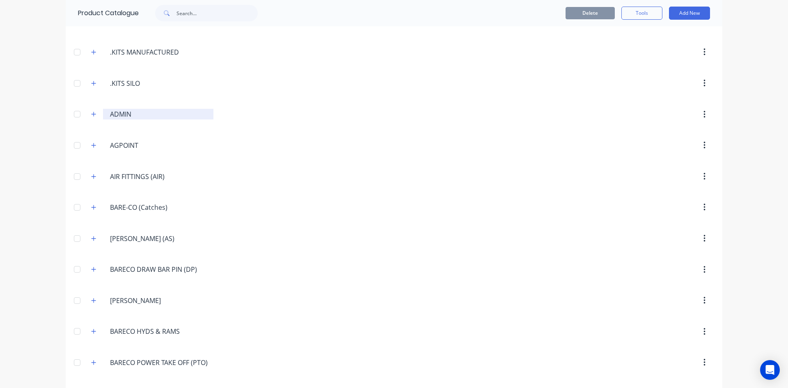
scroll to position [493, 0]
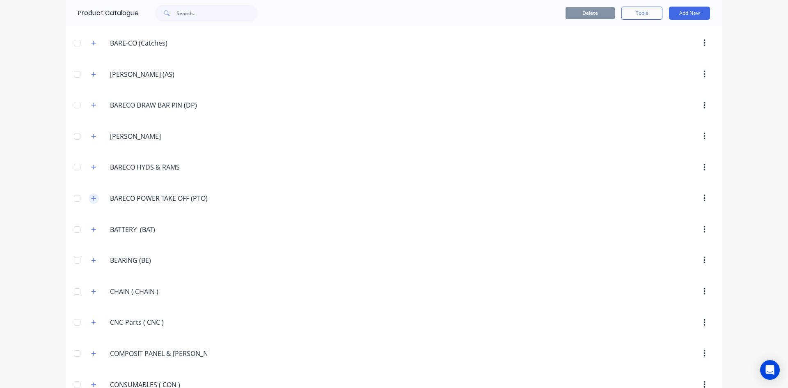
click at [92, 198] on icon "button" at bounding box center [94, 198] width 5 height 5
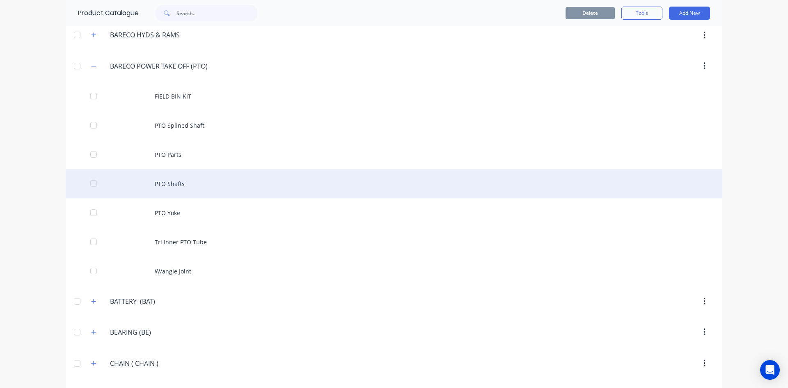
scroll to position [657, 0]
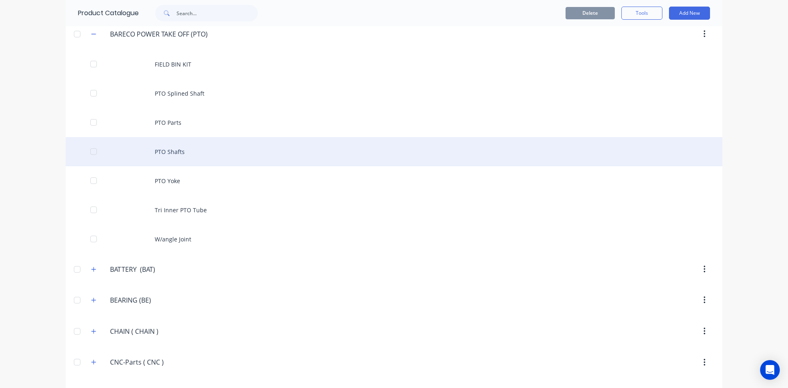
click at [150, 150] on div "PTO Shafts" at bounding box center [394, 151] width 657 height 29
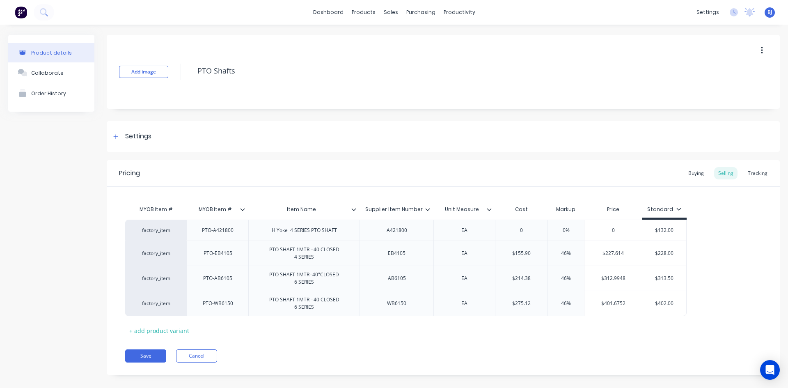
scroll to position [9, 0]
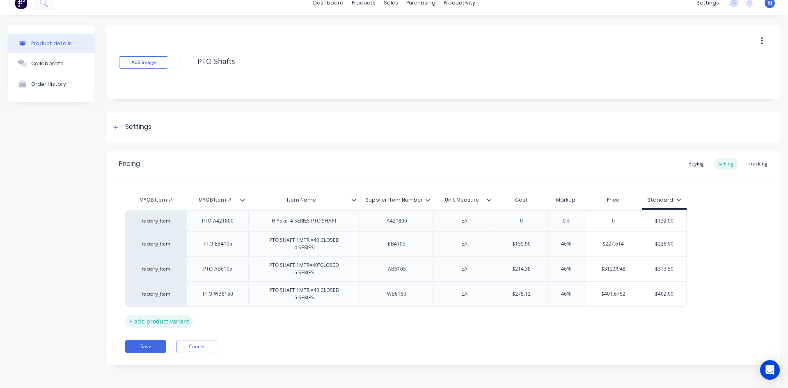
click at [154, 320] on div "+ add product variant" at bounding box center [159, 321] width 68 height 13
type textarea "x"
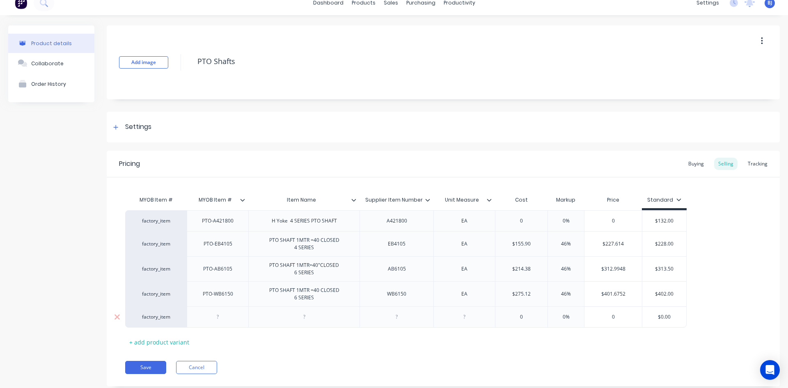
click at [219, 320] on div at bounding box center [217, 317] width 41 height 11
type textarea "x"
click at [399, 321] on div at bounding box center [396, 317] width 41 height 11
type textarea "x"
click at [468, 320] on div at bounding box center [464, 317] width 41 height 11
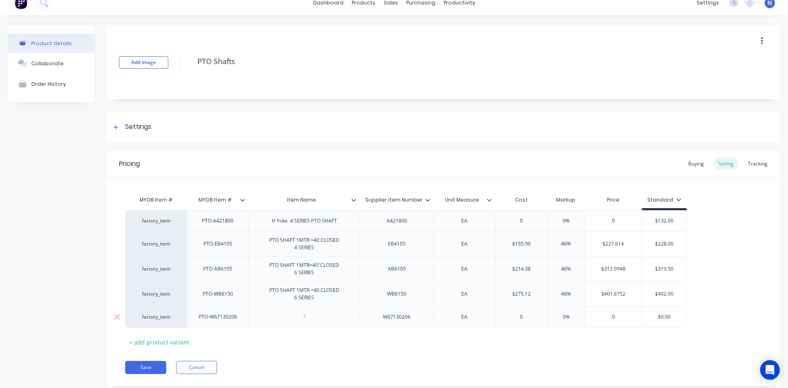
type textarea "x"
click at [307, 319] on div at bounding box center [304, 317] width 41 height 11
click at [307, 321] on div "PTO SHAFT P675( KRONE Bailer)" at bounding box center [304, 319] width 104 height 18
click at [306, 321] on div "PTO SHAFT P675( KRONE Bailer)" at bounding box center [304, 319] width 104 height 18
drag, startPoint x: 350, startPoint y: 320, endPoint x: 355, endPoint y: 324, distance: 6.7
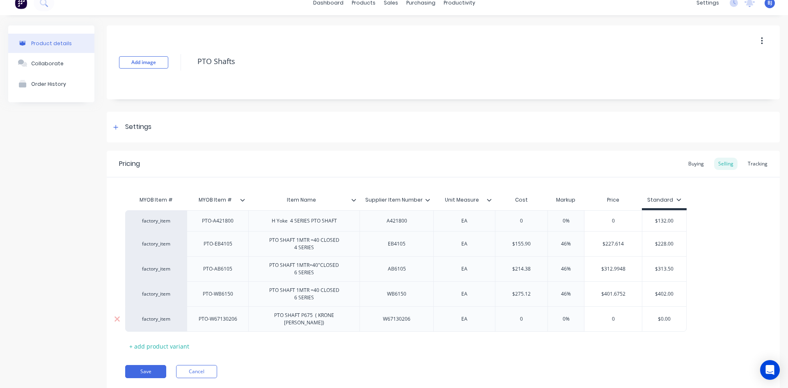
click at [350, 320] on div "PTO SHAFT P675 ( KRONE Bailer)" at bounding box center [303, 318] width 111 height 25
click at [346, 318] on div "PTO SHAFT P675 ( KRONE Bailer)" at bounding box center [304, 319] width 104 height 18
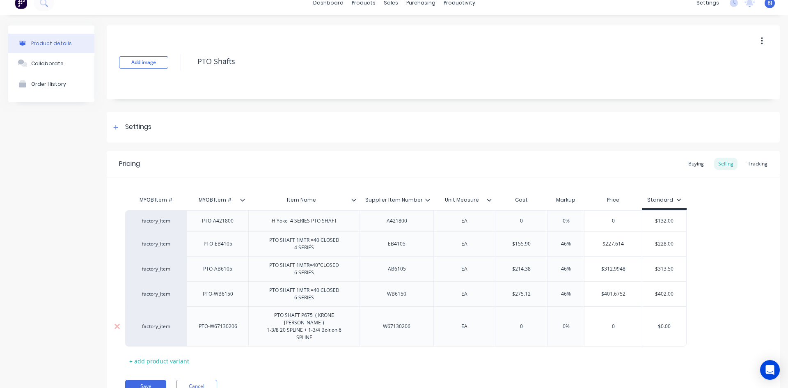
click at [339, 326] on div "PTO SHAFT P675 ( KRONE Bailer) 1-3/8 20 SPLINE + 1-3/4 Bolt on 6 SPLINE" at bounding box center [304, 326] width 104 height 33
click at [339, 323] on div "PTO SHAFT P675 ( KRONE Bailer) 1-3/8 20 SPLINE + 1-3/4 Bolt on 6 SPLINE" at bounding box center [304, 326] width 104 height 33
click at [340, 325] on div "PTO SHAFT P675 ( KRONE Bailer) 1-3/8 20 SPLINE + 1-3/4 Bolt on 6 SPLINE" at bounding box center [304, 326] width 104 height 33
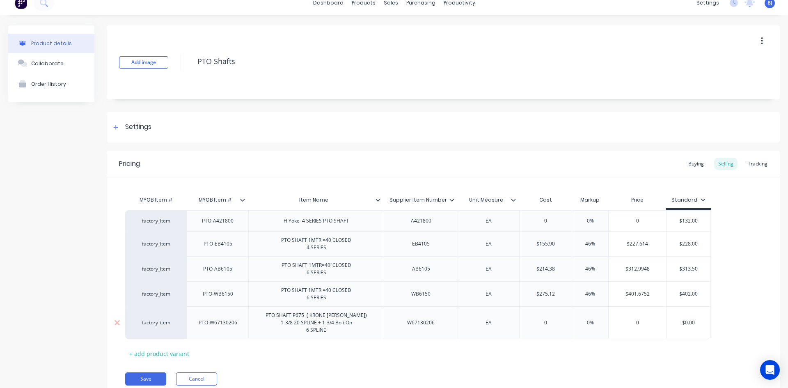
type textarea "x"
type input "0"
click at [545, 323] on input "0" at bounding box center [546, 322] width 52 height 7
drag, startPoint x: 545, startPoint y: 323, endPoint x: 586, endPoint y: 334, distance: 42.1
click at [547, 323] on input "0" at bounding box center [546, 322] width 52 height 7
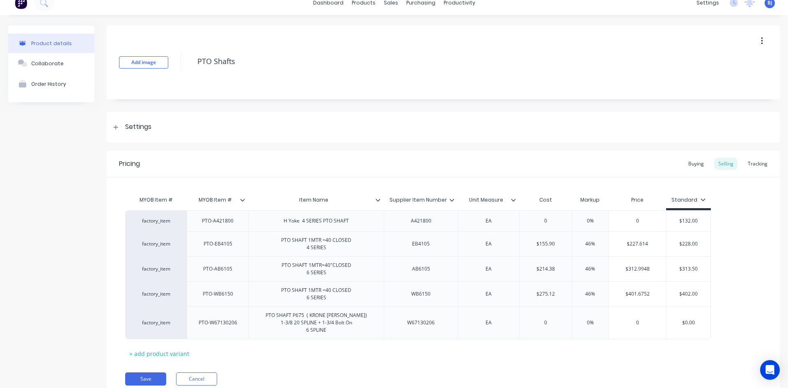
type textarea "x"
type input "1"
type textarea "x"
type input "19"
type textarea "x"
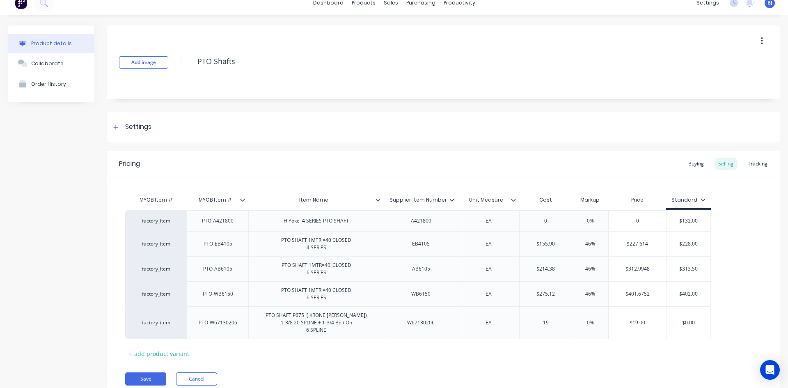
type input "198"
type textarea "x"
type input "1980.00"
type input "0%"
click at [590, 323] on input "0%" at bounding box center [590, 322] width 41 height 7
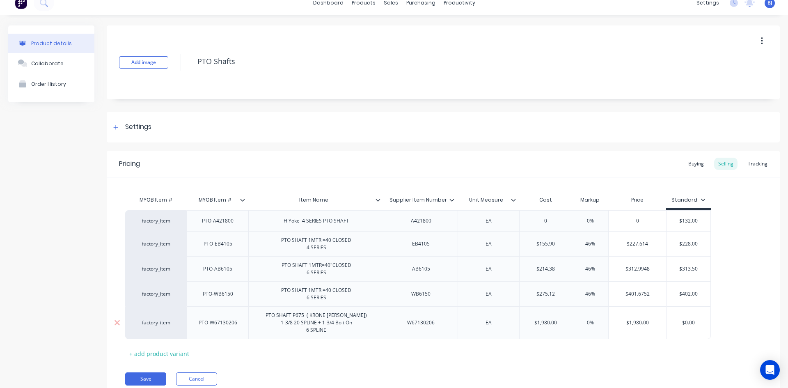
drag, startPoint x: 590, startPoint y: 323, endPoint x: 578, endPoint y: 326, distance: 12.3
click at [578, 326] on input "0%" at bounding box center [590, 322] width 41 height 7
type textarea "x"
type input "5%"
type textarea "x"
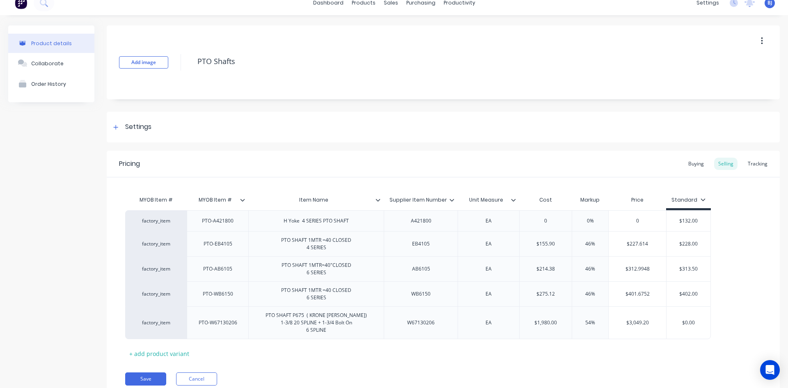
type input "54%"
type textarea "x"
type input "5%"
type textarea "x"
type input "52%"
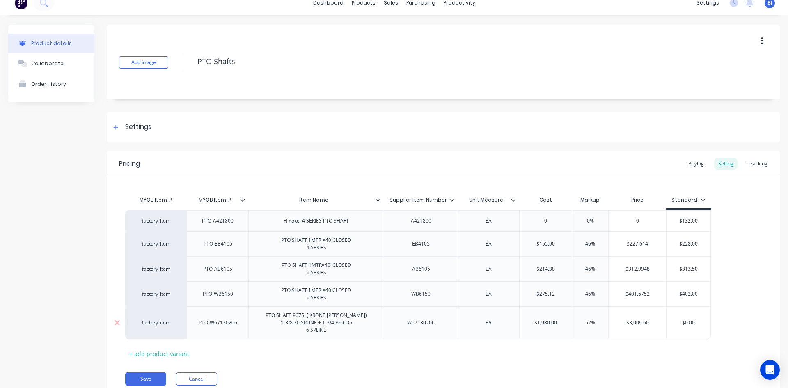
type input "$0.00"
click at [676, 320] on input "$0.00" at bounding box center [689, 322] width 44 height 7
drag, startPoint x: 591, startPoint y: 323, endPoint x: 668, endPoint y: 357, distance: 84.7
click at [592, 324] on input "52%" at bounding box center [590, 322] width 41 height 7
type textarea "x"
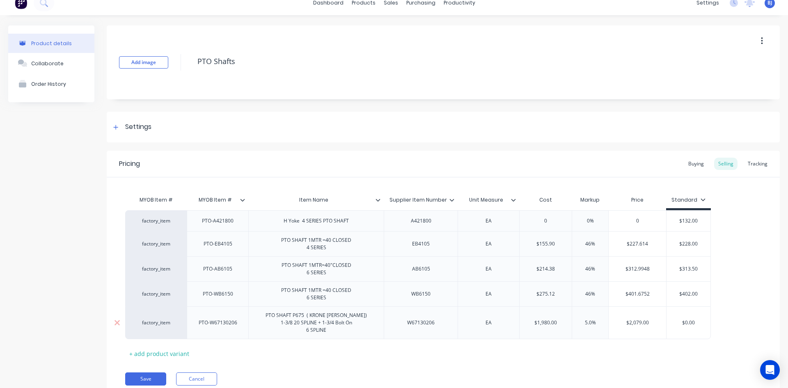
click at [693, 320] on input "$0.00" at bounding box center [689, 322] width 44 height 7
type input "5%"
click at [590, 321] on input "5%" at bounding box center [590, 322] width 41 height 7
type textarea "x"
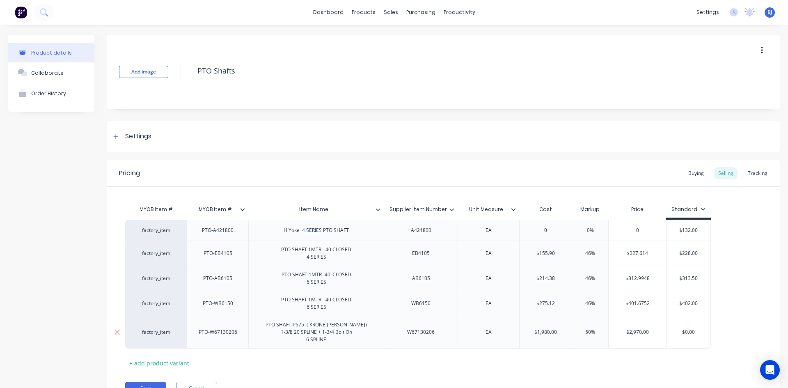
click at [666, 337] on div "$2,970.00" at bounding box center [637, 332] width 57 height 21
type input "50%"
type input "$2,970.00"
drag, startPoint x: 696, startPoint y: 332, endPoint x: 661, endPoint y: 335, distance: 35.0
click at [661, 334] on div "factory_item PTO-W67130206 PTO SHAFT P675 ( KRONE Bailer) 1-3/8 20 SPLINE + 1-3…" at bounding box center [418, 332] width 586 height 33
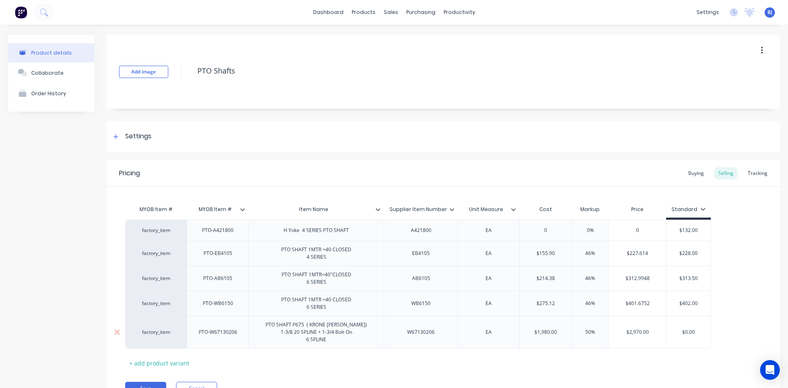
drag, startPoint x: 590, startPoint y: 331, endPoint x: 584, endPoint y: 334, distance: 6.4
click at [584, 334] on input "50%" at bounding box center [590, 331] width 41 height 7
type textarea "x"
type input "4%"
type textarea "x"
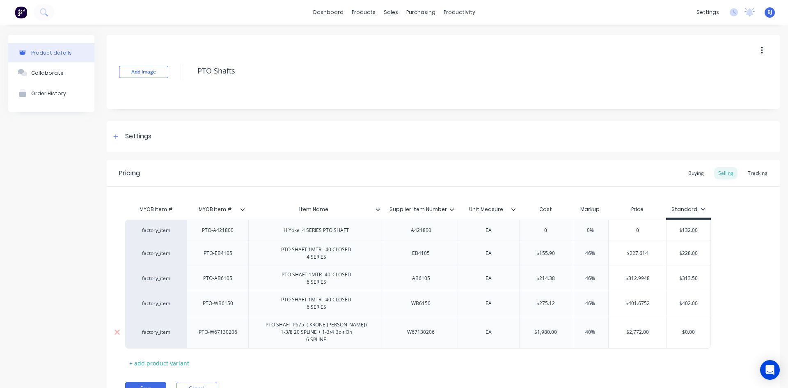
type input "40%"
type textarea "x"
type input "4%"
type textarea "x"
type input "%"
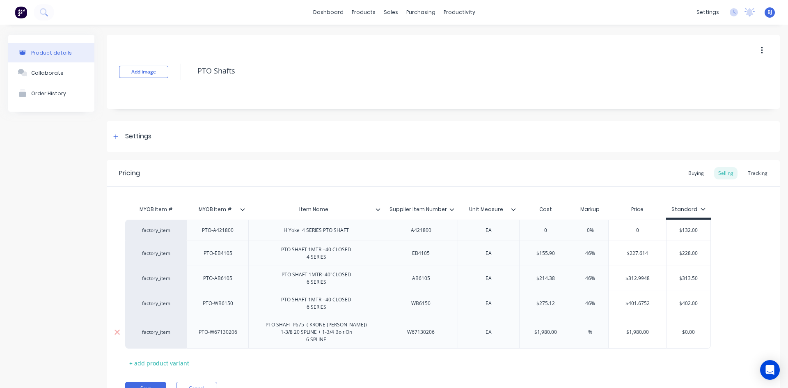
type textarea "x"
type input "3%"
type textarea "x"
type input "38%"
type textarea "x"
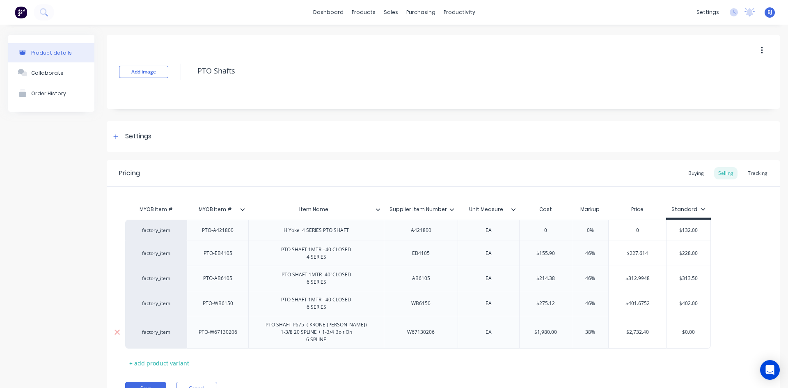
type input "3%"
type textarea "x"
type input "%"
type textarea "x"
type input "5%"
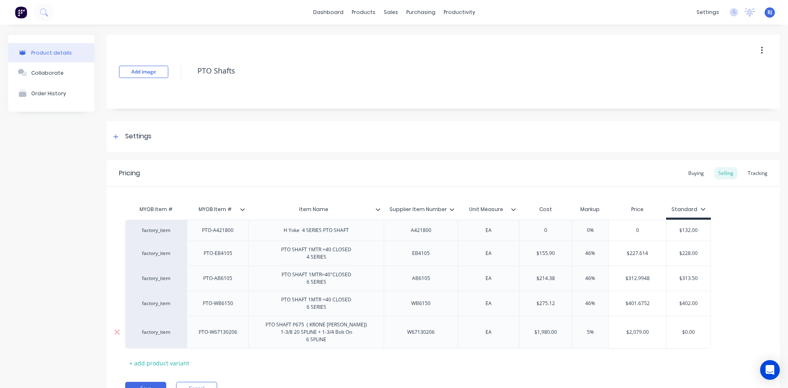
type textarea "x"
type input "50%"
drag, startPoint x: 699, startPoint y: 331, endPoint x: 658, endPoint y: 337, distance: 41.4
click at [652, 335] on div "factory_item PTO-W67130206 PTO SHAFT P675 ( KRONE Bailer) 1-3/8 20 SPLINE + 1-3…" at bounding box center [418, 332] width 586 height 33
type textarea "x"
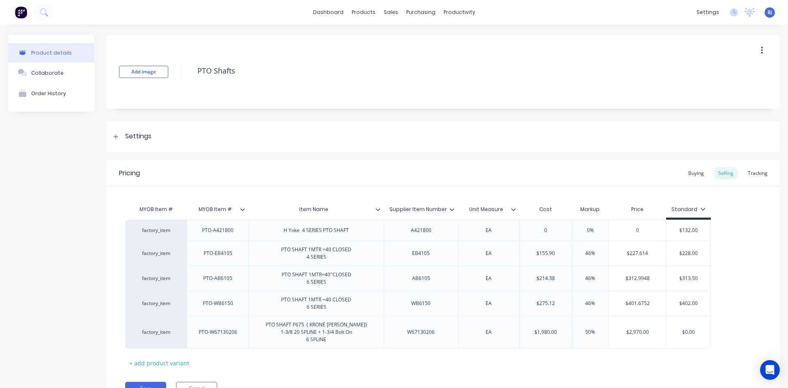
type input "2"
type textarea "x"
type input "29"
type textarea "x"
type input "290"
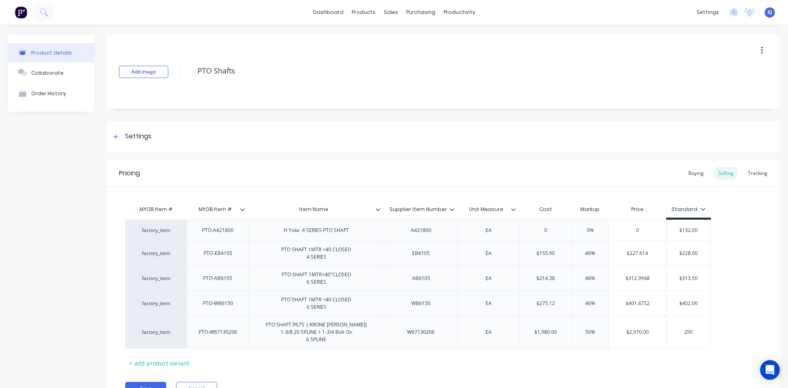
type textarea "x"
type input "2903"
type textarea "x"
type input "2903."
type textarea "x"
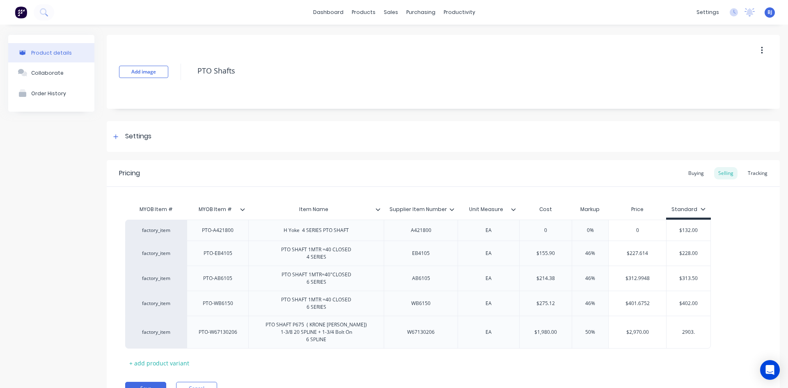
type input "2903.2"
type textarea "x"
type input "2903.27"
click at [755, 310] on div "factory_item PTO-A421800 H Yoke 4 SERIES PTO SHAFT A421800 EA 0 0% 0 $132.00 fa…" at bounding box center [443, 284] width 636 height 129
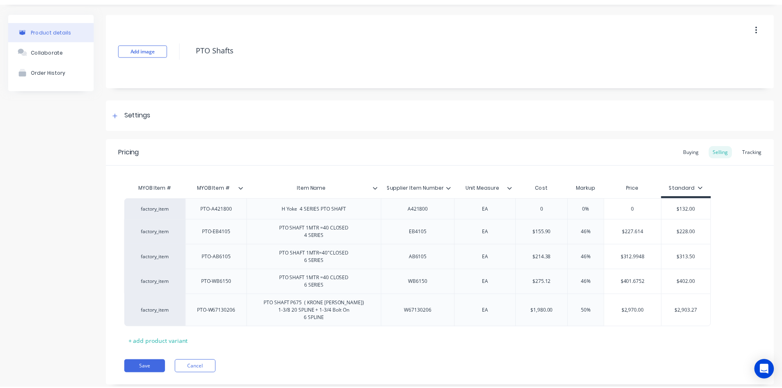
scroll to position [42, 0]
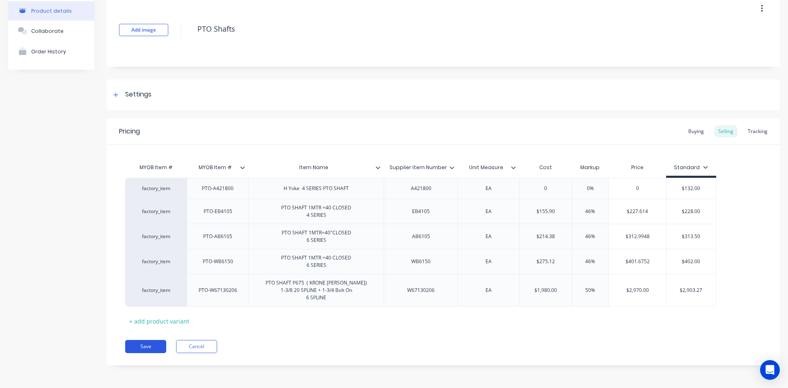
click at [139, 347] on button "Save" at bounding box center [145, 346] width 41 height 13
type textarea "x"
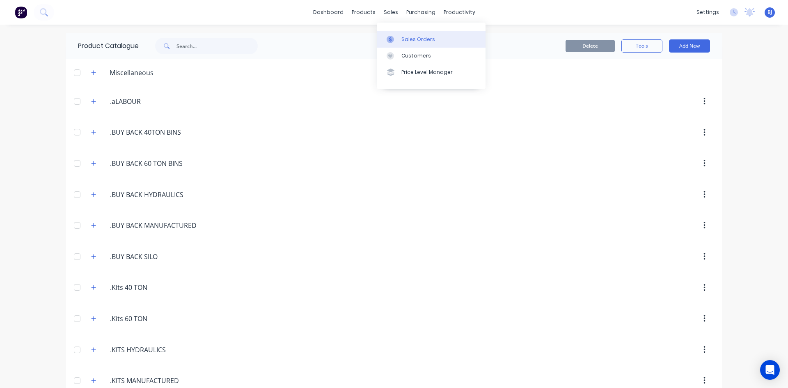
click at [399, 38] on div at bounding box center [393, 39] width 12 height 7
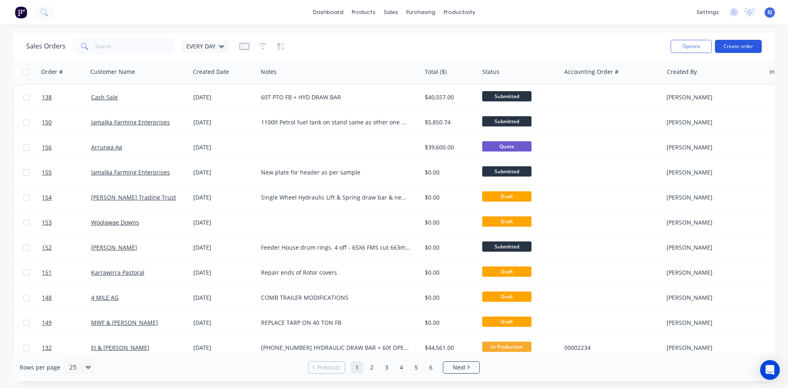
click at [732, 46] on button "Create order" at bounding box center [738, 46] width 47 height 13
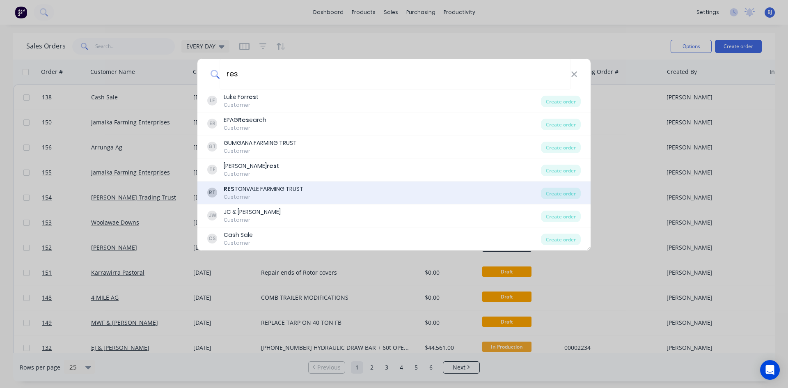
type input "res"
click at [270, 188] on div "RES TONVALE FARMING TRUST" at bounding box center [264, 189] width 80 height 9
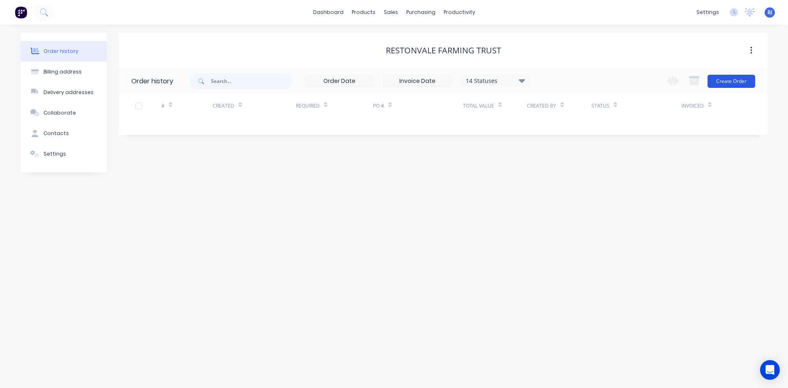
click at [728, 83] on button "Create Order" at bounding box center [732, 81] width 48 height 13
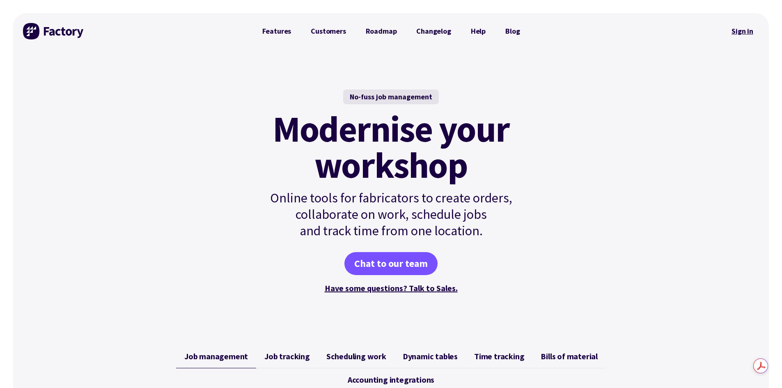
click at [744, 34] on link "Sign in" at bounding box center [742, 31] width 33 height 19
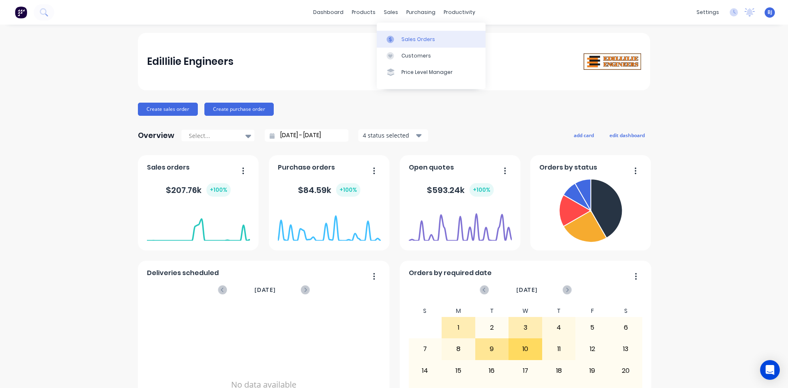
click at [392, 37] on icon at bounding box center [390, 39] width 7 height 7
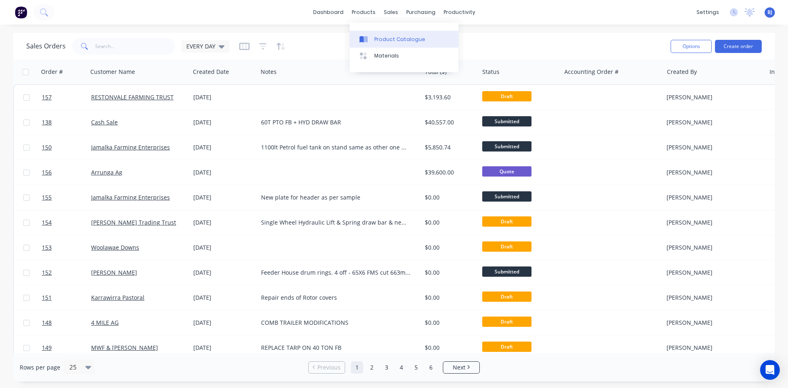
click at [365, 38] on icon at bounding box center [366, 39] width 4 height 7
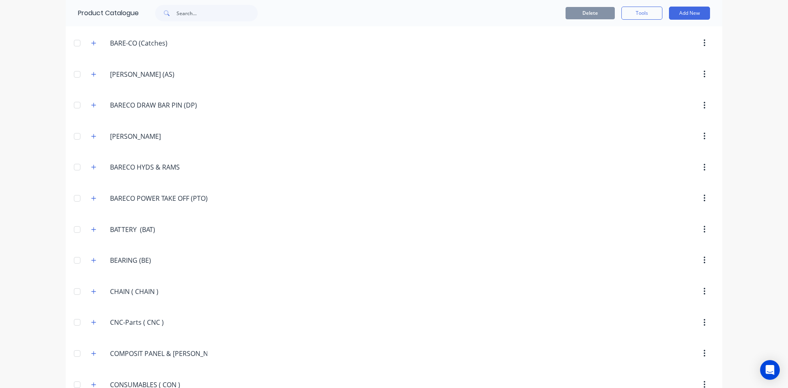
scroll to position [452, 0]
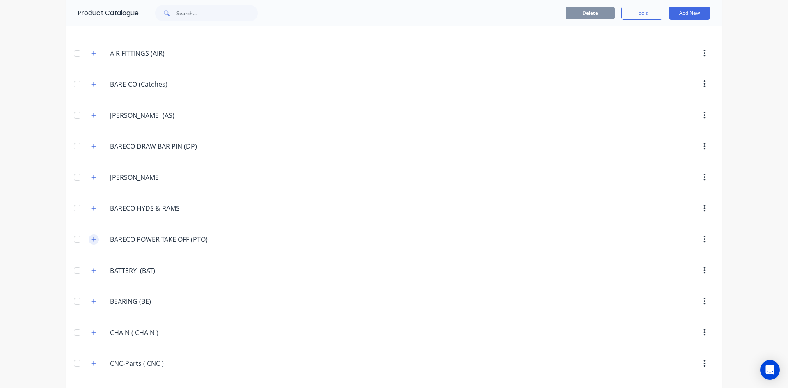
click at [94, 240] on button "button" at bounding box center [94, 239] width 10 height 10
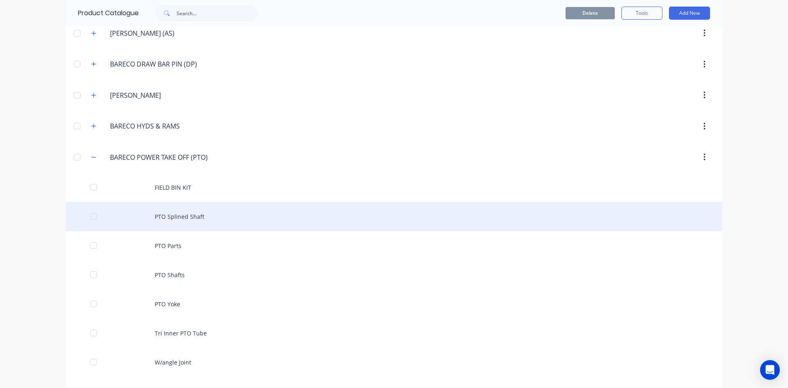
scroll to position [616, 0]
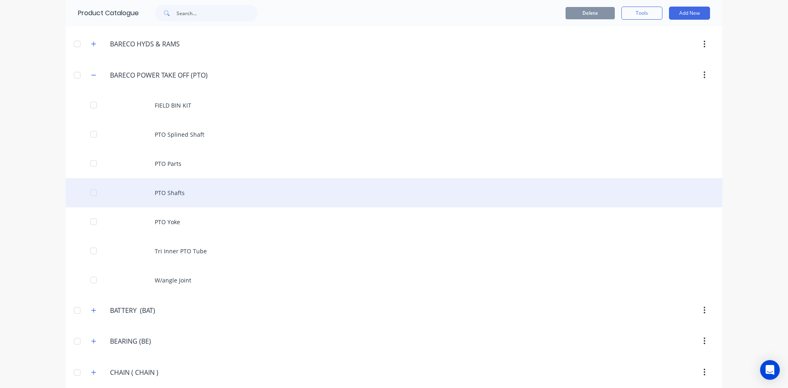
click at [182, 195] on div "PTO Shafts" at bounding box center [394, 192] width 657 height 29
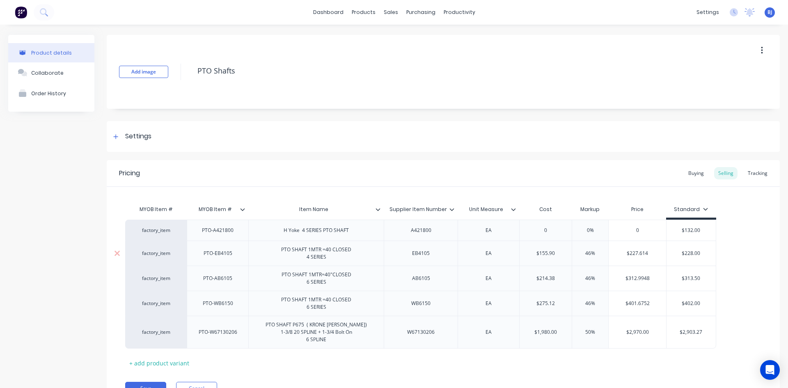
type textarea "x"
type input "50%"
drag, startPoint x: 591, startPoint y: 333, endPoint x: 582, endPoint y: 337, distance: 9.8
click at [582, 337] on div "50% 50%" at bounding box center [590, 332] width 41 height 21
type textarea "x"
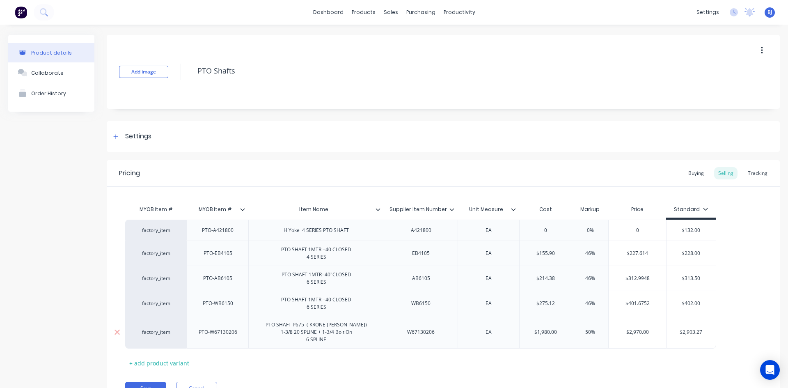
type input "4%"
type textarea "x"
type input "40%"
type textarea "x"
type input "4%"
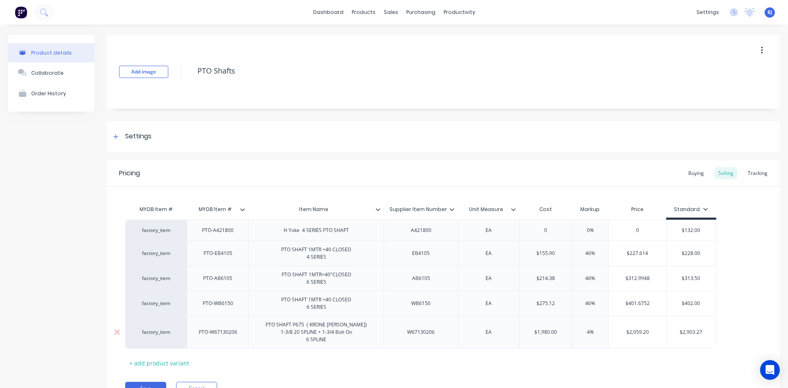
type textarea "x"
type input "%"
type textarea "x"
type input "3%"
type textarea "x"
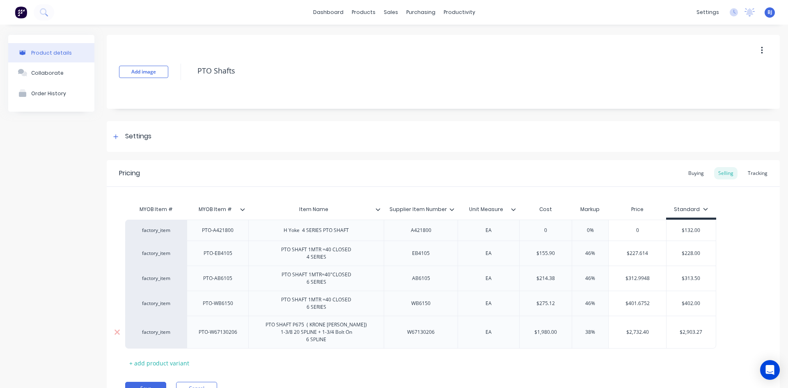
type input "38%"
type input "$2,732.40"
click at [645, 333] on input "$2,732.40" at bounding box center [637, 331] width 57 height 7
drag, startPoint x: 590, startPoint y: 332, endPoint x: 583, endPoint y: 337, distance: 8.8
click at [580, 336] on div "38% 38%" at bounding box center [590, 332] width 41 height 21
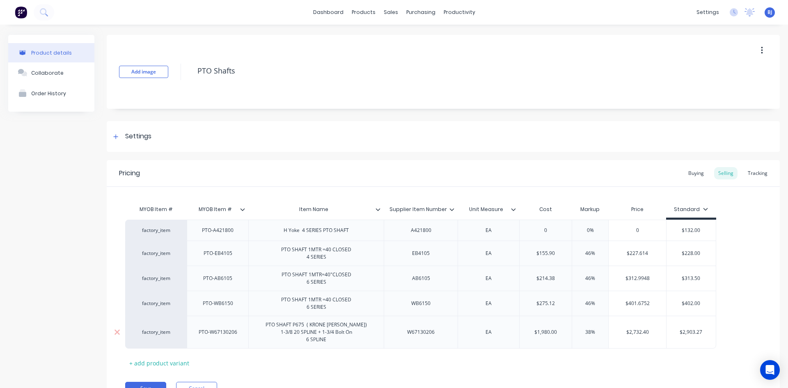
type textarea "x"
type input "3%"
type textarea "x"
type input "35%"
type input "$2,903.27"
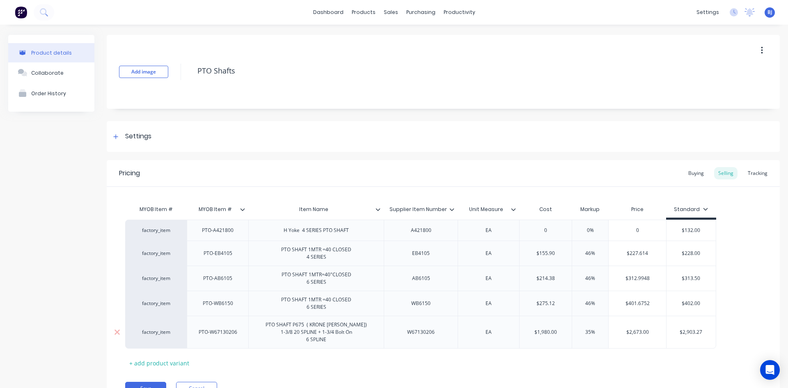
drag, startPoint x: 703, startPoint y: 331, endPoint x: 667, endPoint y: 337, distance: 35.9
click at [667, 337] on div "$2,903.27 $2,903.27" at bounding box center [691, 332] width 49 height 21
type textarea "x"
type input "2"
type textarea "x"
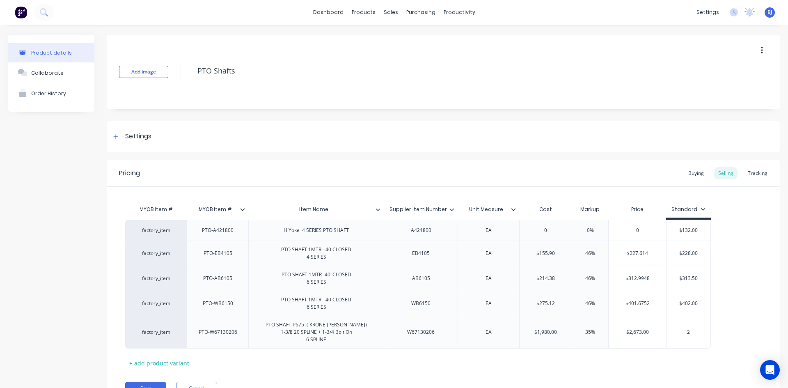
type input "26"
type textarea "x"
type input "264"
type textarea "x"
type input "2640"
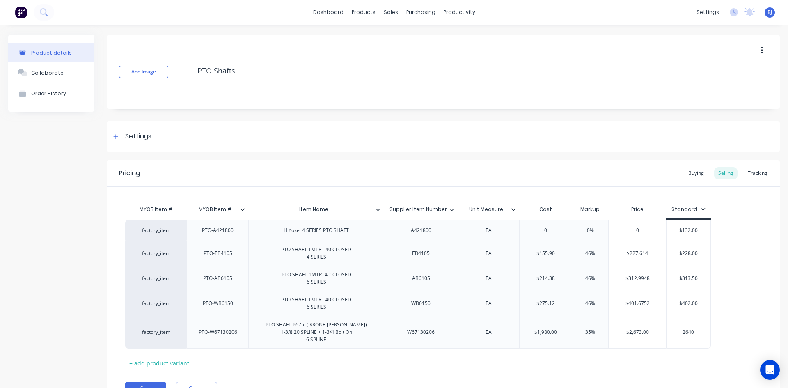
type textarea "x"
type input "2640."
type textarea "x"
type input "2640.0"
type textarea "x"
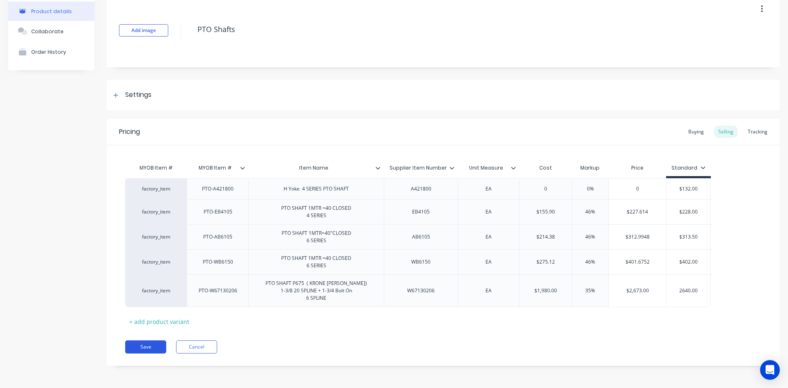
scroll to position [42, 0]
type input "2640.00"
click at [138, 346] on button "Save" at bounding box center [145, 346] width 41 height 13
type textarea "x"
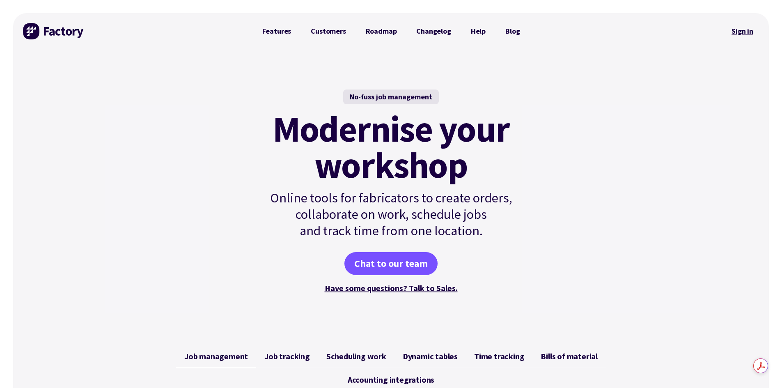
click at [749, 33] on link "Sign in" at bounding box center [742, 31] width 33 height 19
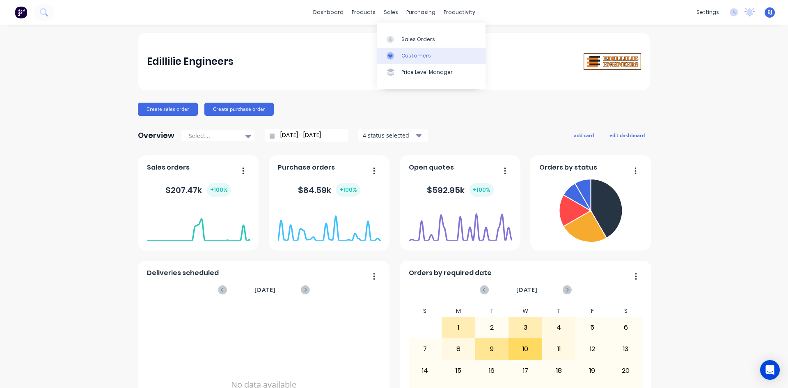
click at [392, 55] on icon at bounding box center [390, 56] width 4 height 4
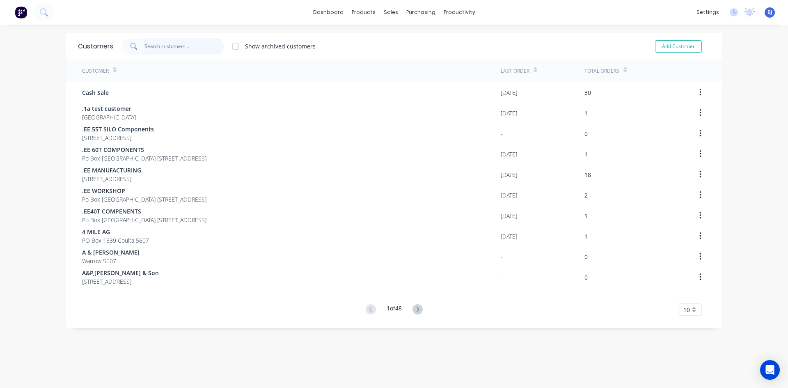
drag, startPoint x: 142, startPoint y: 45, endPoint x: 148, endPoint y: 44, distance: 6.7
click at [144, 45] on input "text" at bounding box center [184, 46] width 80 height 16
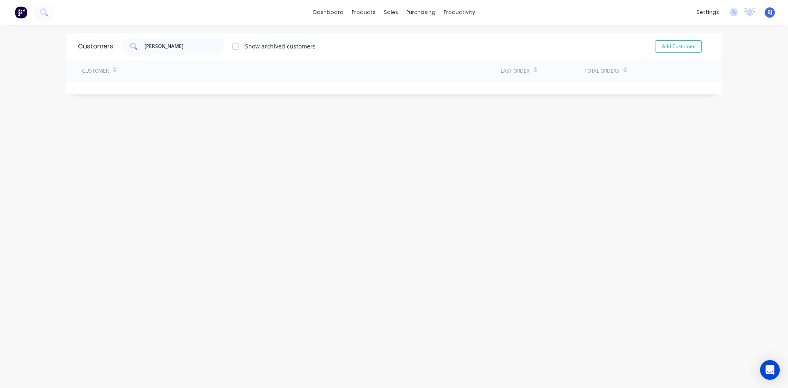
click at [200, 102] on div "Customers [PERSON_NAME] Show archived customers Add Customer Customer Last Orde…" at bounding box center [394, 214] width 657 height 363
click at [177, 45] on input "[PERSON_NAME]" at bounding box center [184, 46] width 80 height 16
type input "[PERSON_NAME] &CO"
click at [238, 106] on div "Customers [PERSON_NAME] &CO Show archived customers Add Customer Customer Last …" at bounding box center [394, 214] width 657 height 363
click at [673, 47] on button "Add Customer" at bounding box center [678, 46] width 47 height 12
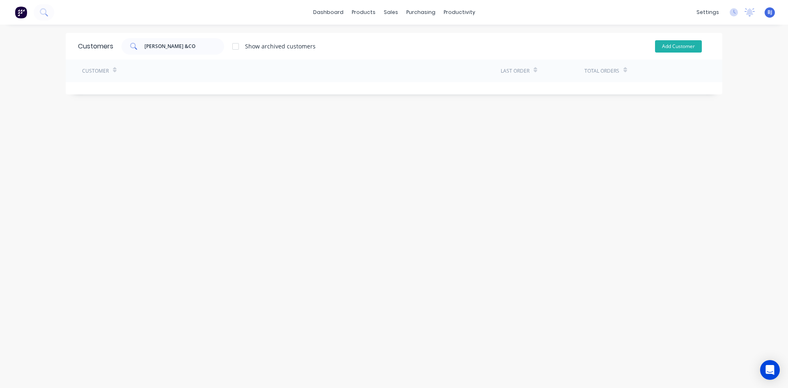
select select "AU"
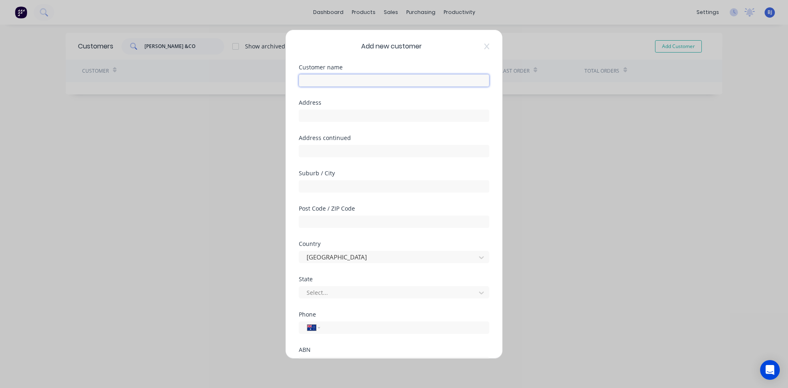
drag, startPoint x: 312, startPoint y: 80, endPoint x: 327, endPoint y: 88, distance: 17.1
click at [314, 80] on input "text" at bounding box center [394, 80] width 190 height 12
type input "[PERSON_NAME] & CO"
click at [321, 118] on input "text" at bounding box center [394, 116] width 190 height 12
type input "Po Box 169"
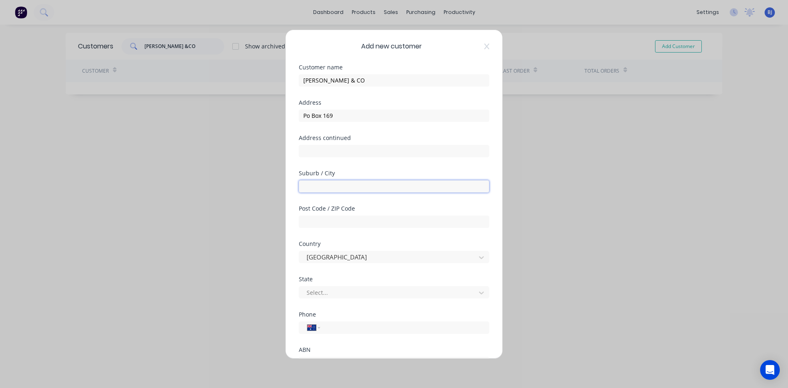
click at [313, 185] on input "text" at bounding box center [394, 186] width 190 height 12
type input "Cleve"
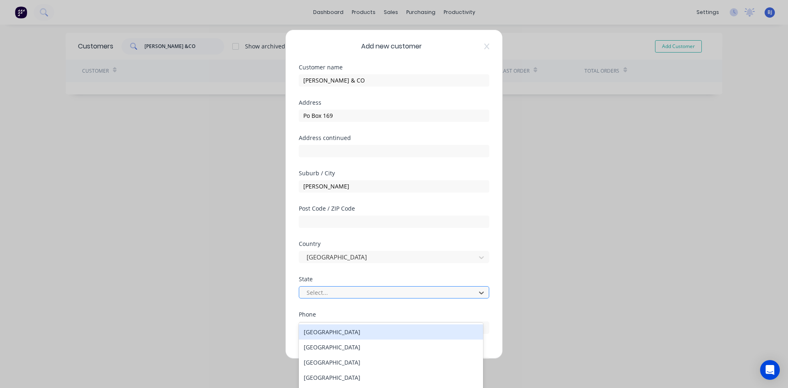
drag, startPoint x: 479, startPoint y: 296, endPoint x: 434, endPoint y: 304, distance: 45.6
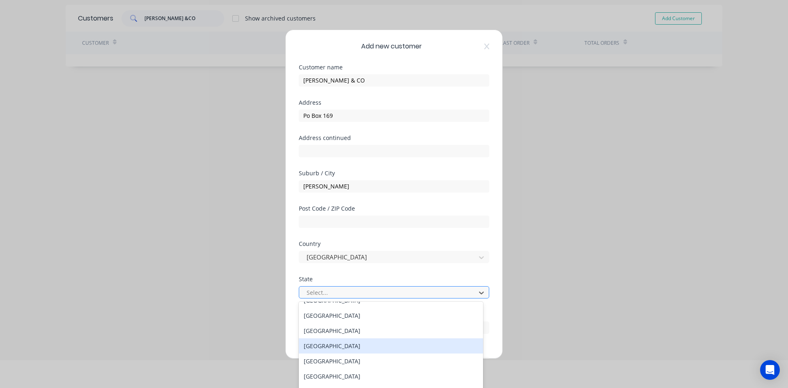
scroll to position [14, 0]
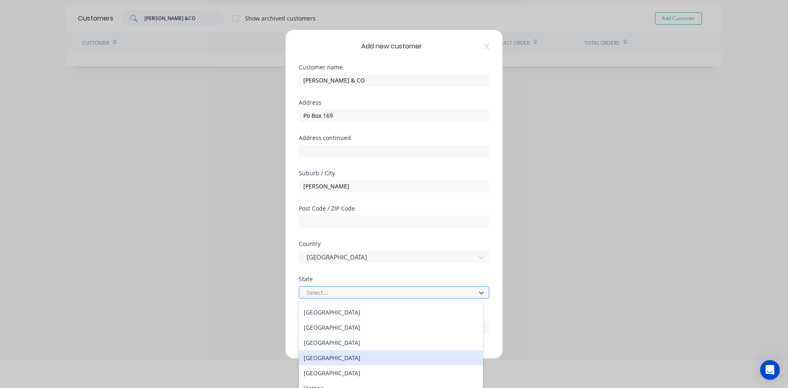
click at [322, 358] on div "South Australia" at bounding box center [391, 357] width 184 height 15
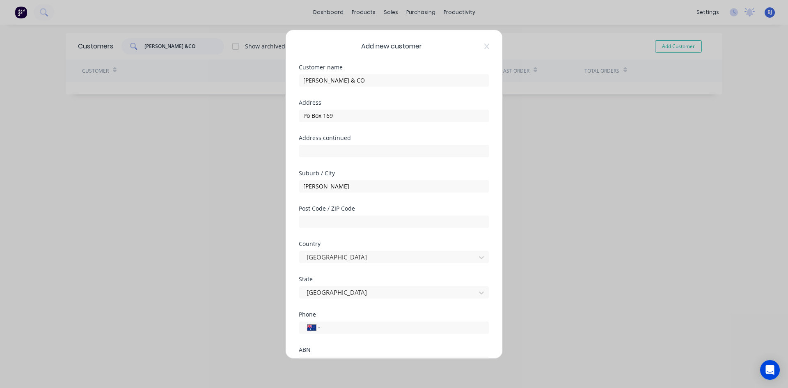
scroll to position [41, 0]
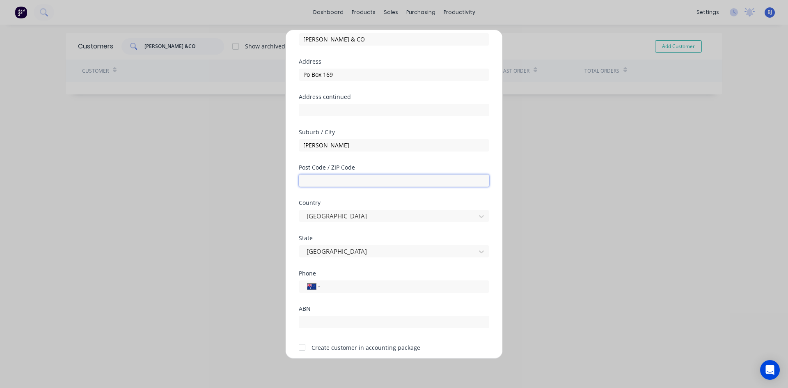
click at [318, 177] on input "text" at bounding box center [394, 180] width 190 height 12
type input "5640"
click at [392, 233] on div "Country Australia" at bounding box center [394, 217] width 190 height 35
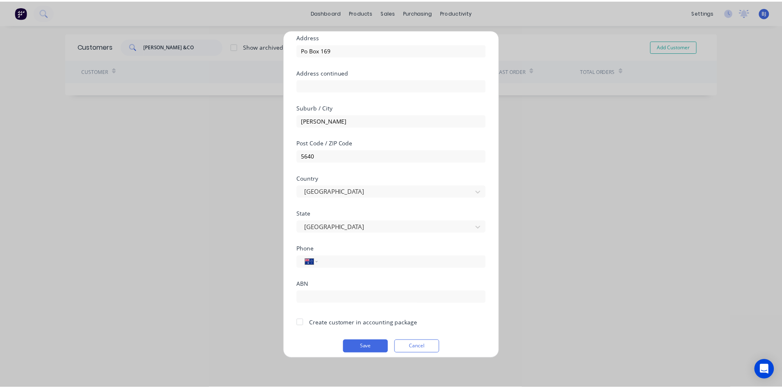
scroll to position [72, 0]
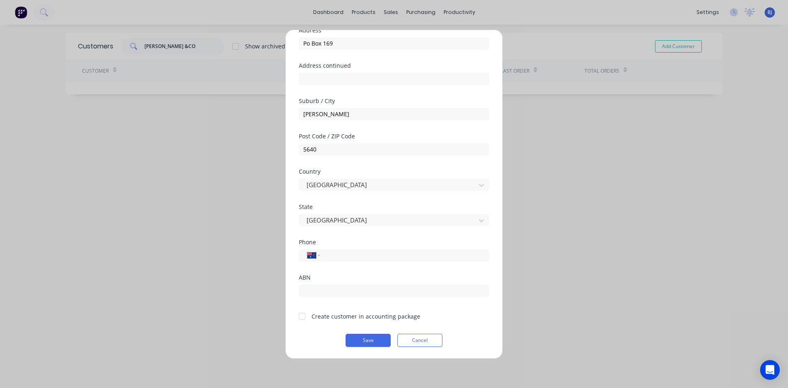
click at [304, 316] on div at bounding box center [302, 316] width 16 height 16
click at [351, 343] on button "Save" at bounding box center [368, 340] width 45 height 13
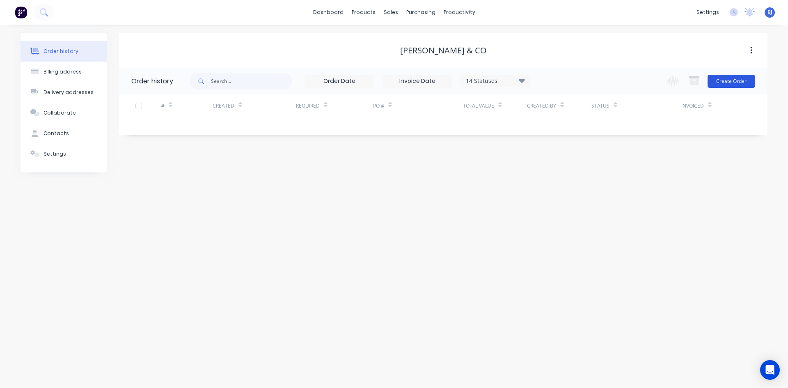
click at [738, 81] on button "Create Order" at bounding box center [732, 81] width 48 height 13
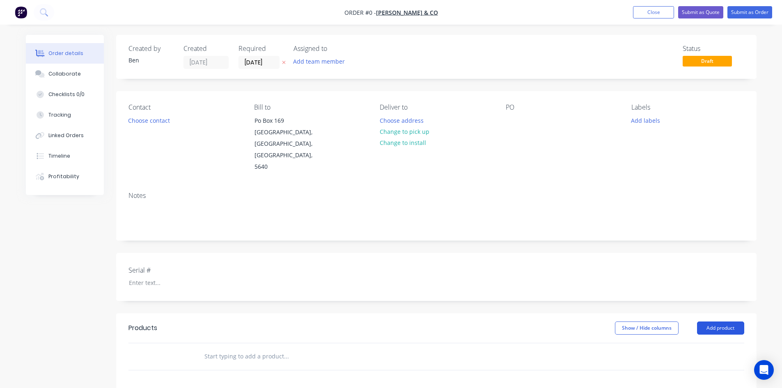
click at [712, 321] on button "Add product" at bounding box center [720, 327] width 47 height 13
click at [692, 343] on div "Product catalogue" at bounding box center [705, 349] width 63 height 12
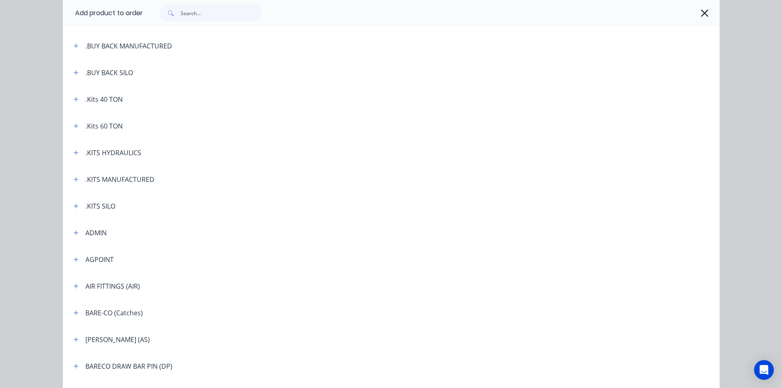
scroll to position [41, 0]
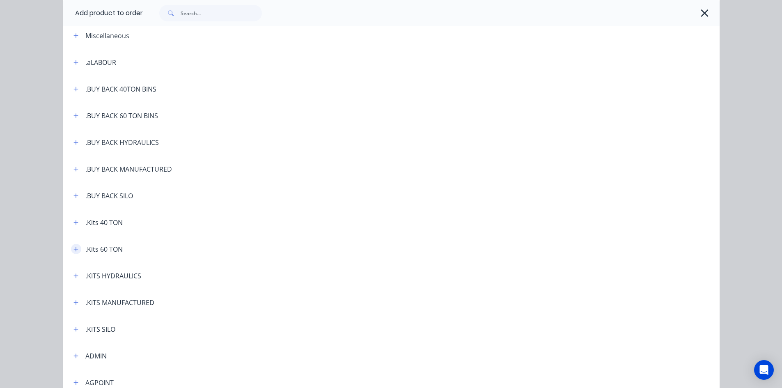
click at [74, 250] on icon "button" at bounding box center [75, 249] width 5 height 6
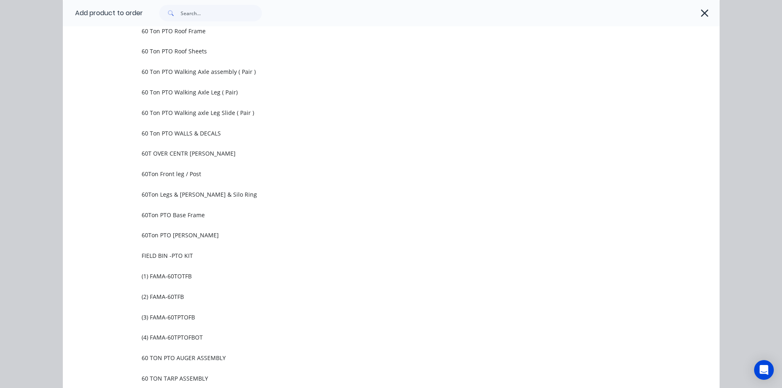
scroll to position [452, 0]
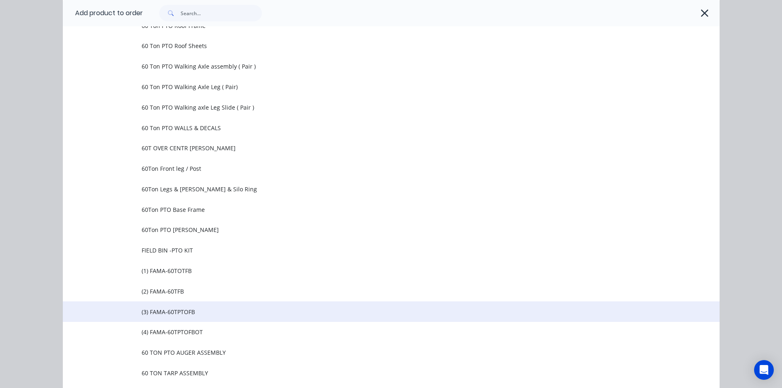
click at [178, 312] on span "(3) FAMA-60TPTOFB" at bounding box center [373, 311] width 462 height 9
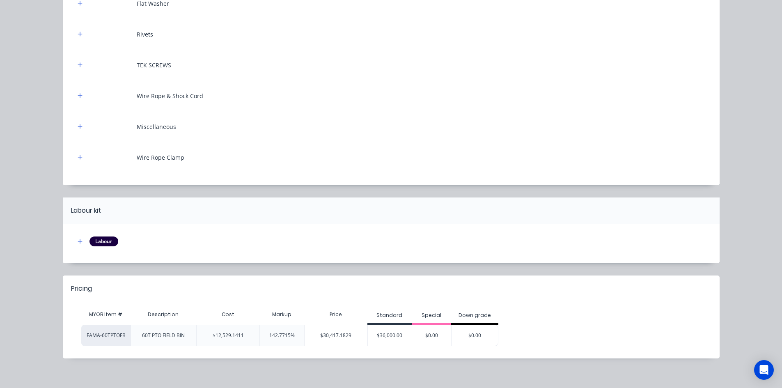
scroll to position [4824, 0]
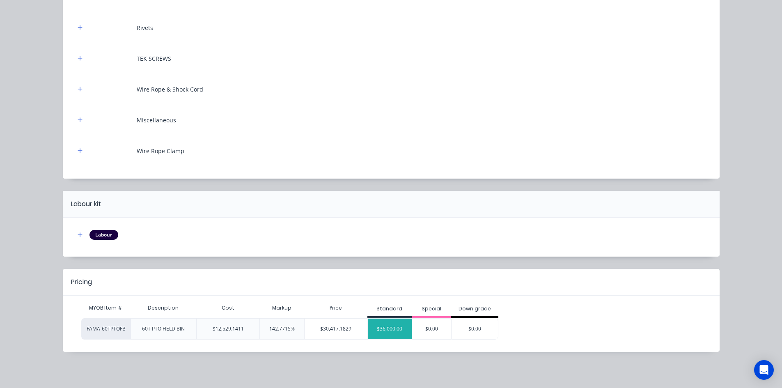
click at [387, 331] on div "$36,000.00" at bounding box center [390, 329] width 44 height 21
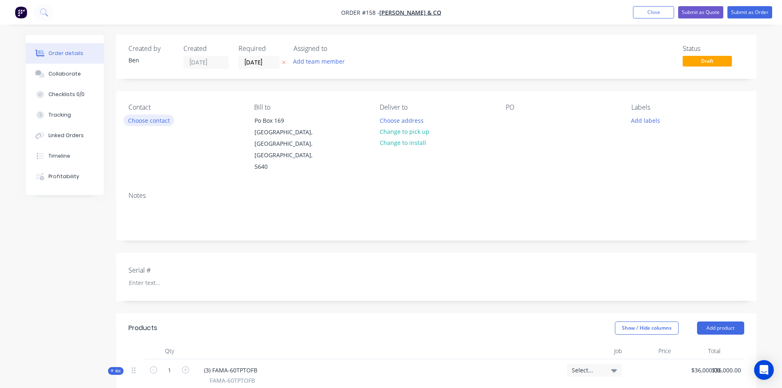
click at [147, 119] on button "Choose contact" at bounding box center [149, 120] width 50 height 11
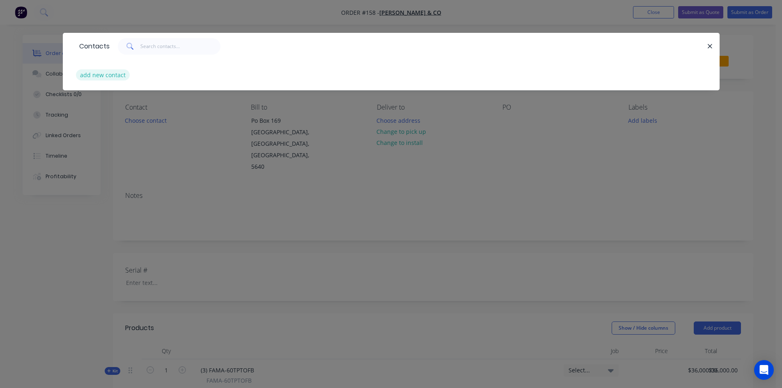
click at [117, 76] on button "add new contact" at bounding box center [103, 74] width 54 height 11
select select "AU"
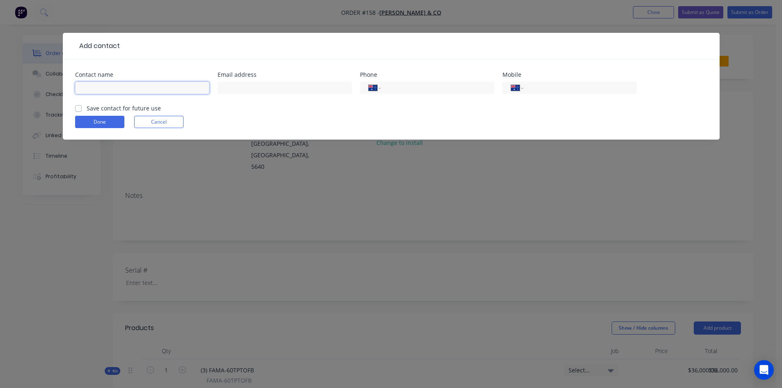
click at [90, 83] on input "text" at bounding box center [142, 88] width 134 height 12
type input "[PERSON_NAME]"
click at [229, 85] on input "text" at bounding box center [285, 88] width 134 height 12
type input "[EMAIL_ADDRESS][DOMAIN_NAME]"
click at [541, 87] on input "tel" at bounding box center [578, 87] width 99 height 9
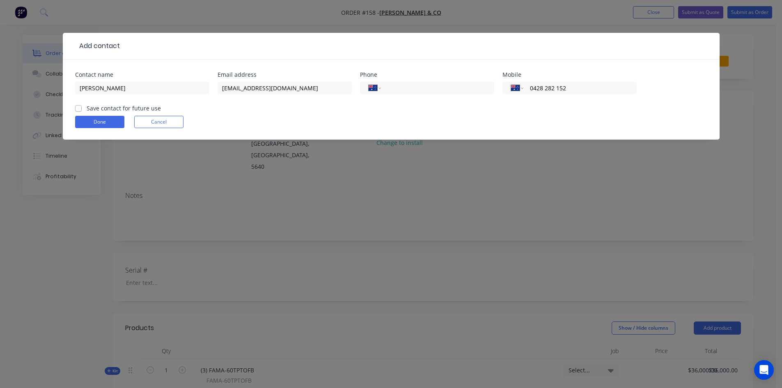
type input "0428 282 152"
click at [87, 108] on label "Save contact for future use" at bounding box center [124, 108] width 74 height 9
click at [78, 108] on input "Save contact for future use" at bounding box center [78, 108] width 7 height 8
checkbox input "true"
click at [87, 121] on button "Done" at bounding box center [99, 122] width 49 height 12
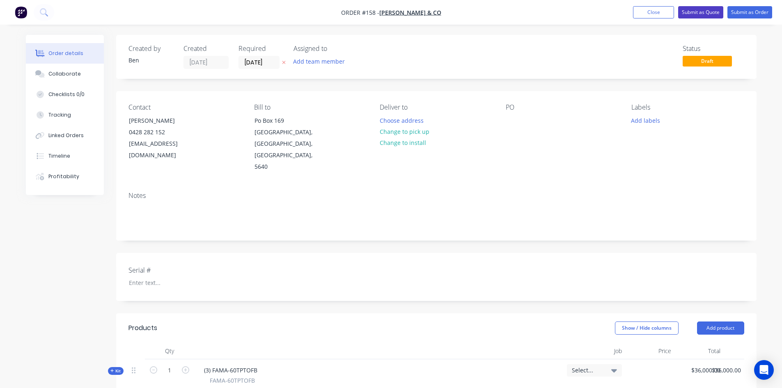
click at [710, 13] on button "Submit as Quote" at bounding box center [700, 12] width 45 height 12
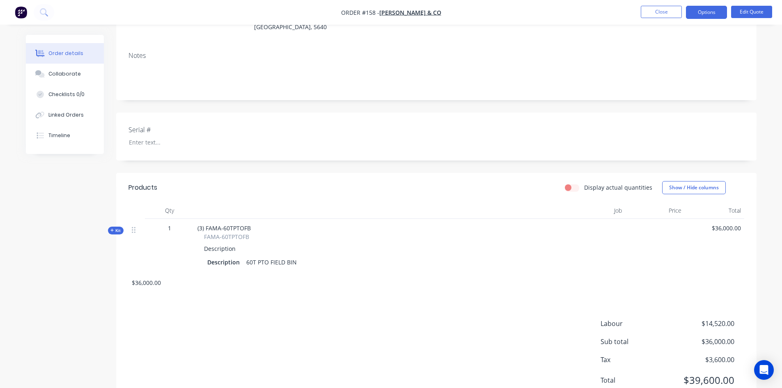
scroll to position [107, 0]
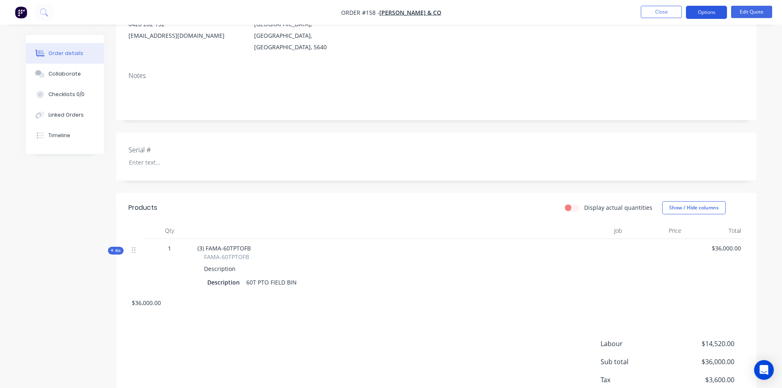
click at [708, 16] on button "Options" at bounding box center [706, 12] width 41 height 13
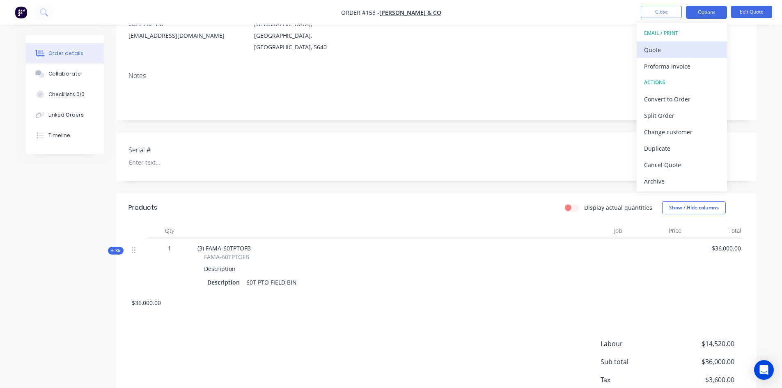
click at [658, 50] on div "Quote" at bounding box center [682, 50] width 76 height 12
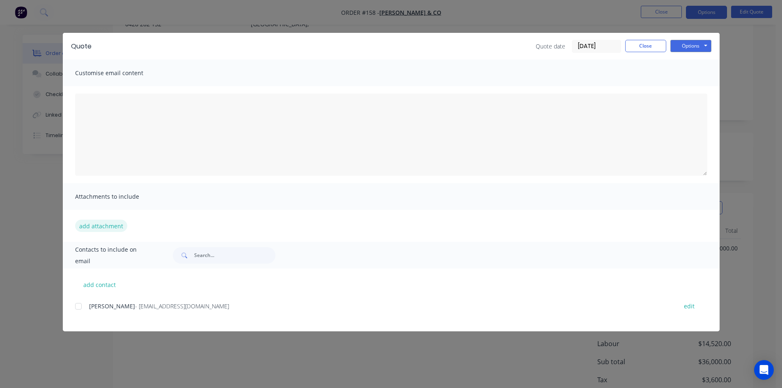
click at [95, 226] on button "add attachment" at bounding box center [101, 226] width 52 height 12
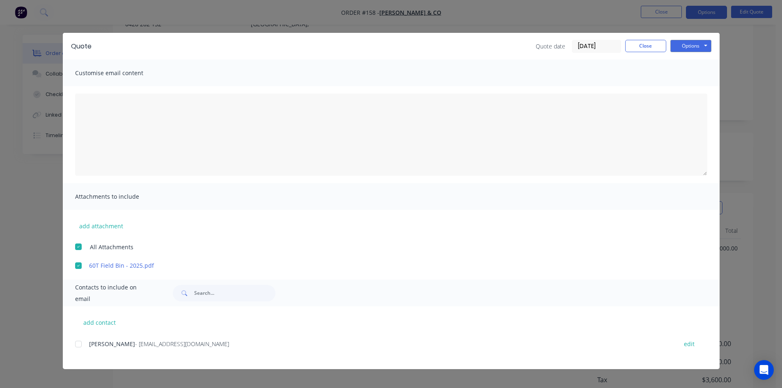
click at [88, 266] on div "60T Field Bin - 2025.pdf" at bounding box center [397, 265] width 644 height 9
click at [97, 266] on link "60T Field Bin - 2025.pdf" at bounding box center [379, 265] width 580 height 9
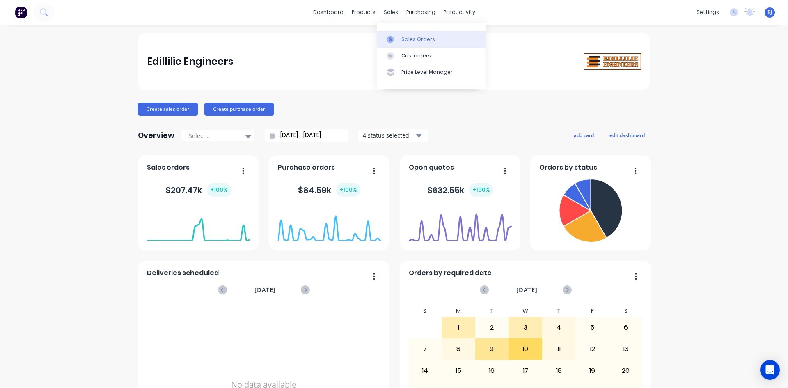
click at [392, 38] on icon at bounding box center [390, 39] width 7 height 7
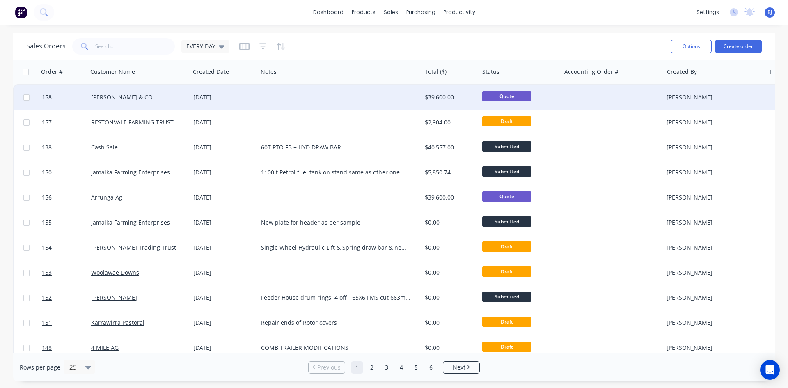
click at [216, 99] on div "[DATE]" at bounding box center [223, 97] width 61 height 8
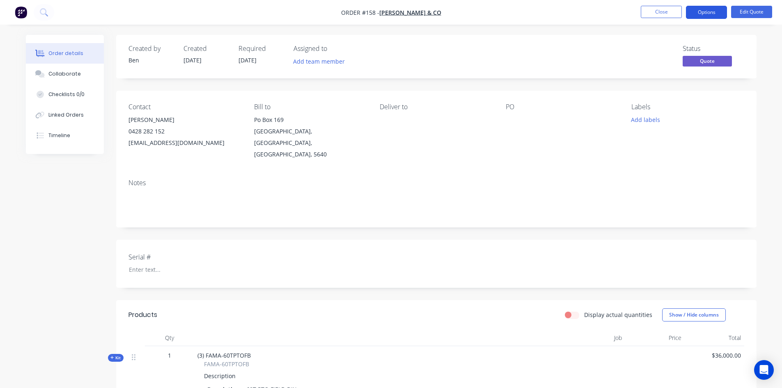
click at [722, 15] on button "Options" at bounding box center [706, 12] width 41 height 13
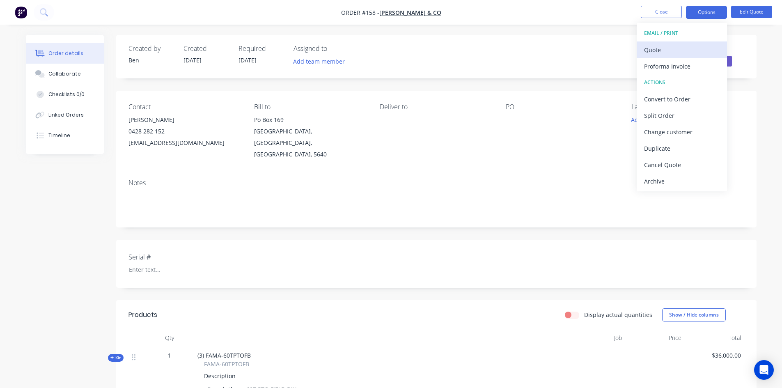
click at [665, 48] on div "Quote" at bounding box center [682, 50] width 76 height 12
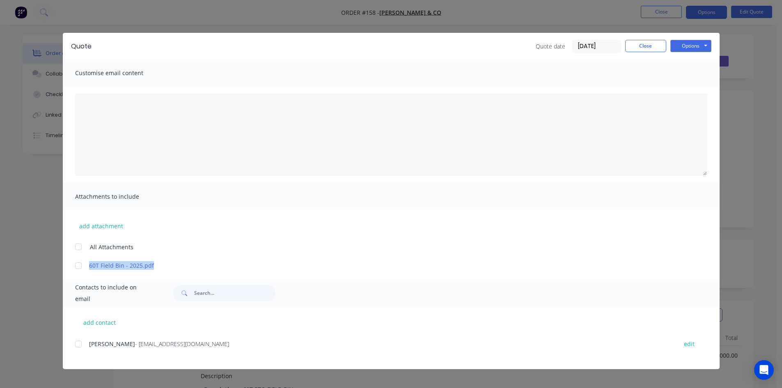
drag, startPoint x: 156, startPoint y: 266, endPoint x: 84, endPoint y: 266, distance: 71.8
click at [84, 266] on div "60T Field Bin - 2025.pdf" at bounding box center [397, 265] width 644 height 9
click at [103, 226] on button "add attachment" at bounding box center [101, 226] width 52 height 12
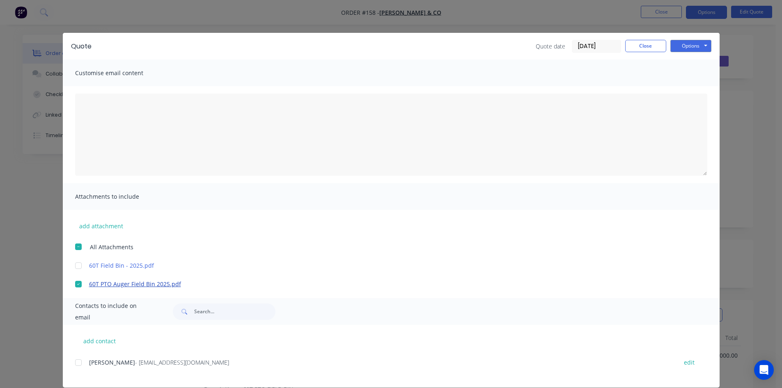
click at [131, 285] on link "60T PTO Auger Field Bin 2025.pdf" at bounding box center [379, 284] width 580 height 9
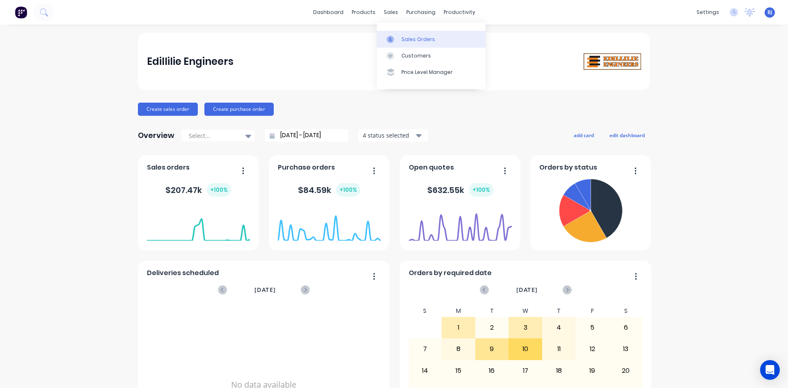
click at [394, 39] on div at bounding box center [393, 39] width 12 height 7
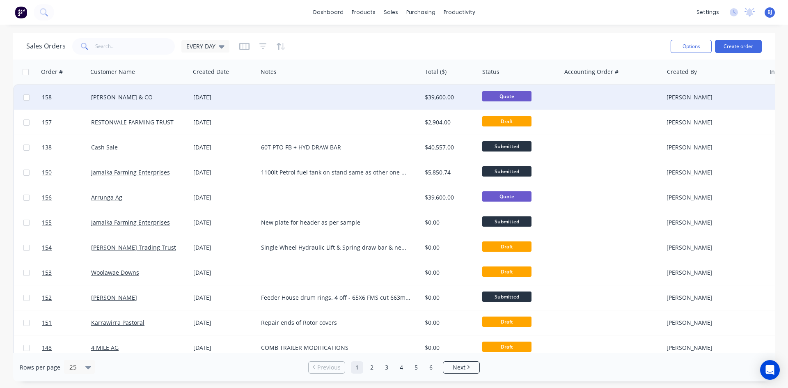
click at [232, 102] on div "[DATE]" at bounding box center [224, 97] width 68 height 25
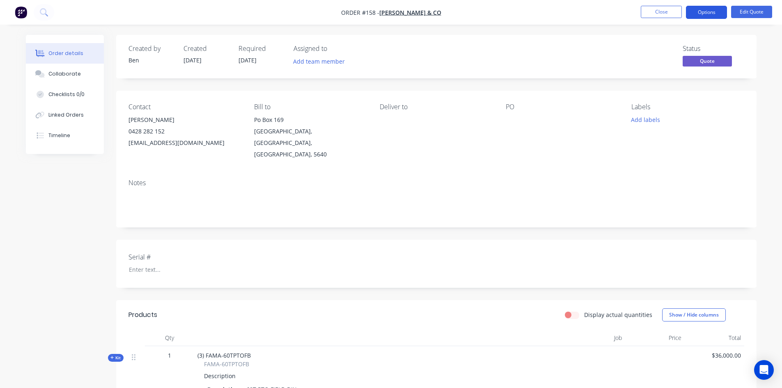
click at [706, 14] on button "Options" at bounding box center [706, 12] width 41 height 13
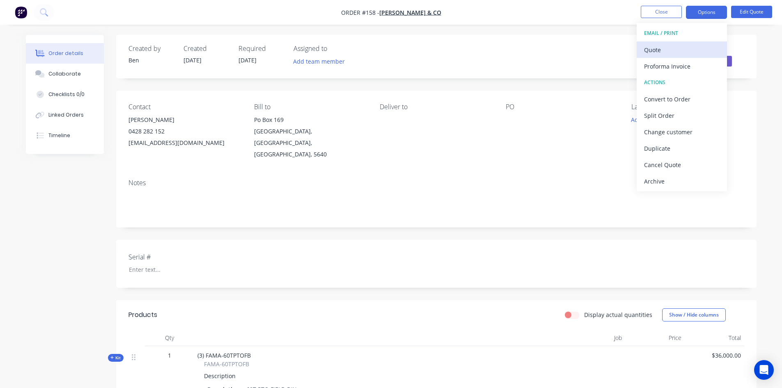
click at [660, 51] on div "Quote" at bounding box center [682, 50] width 76 height 12
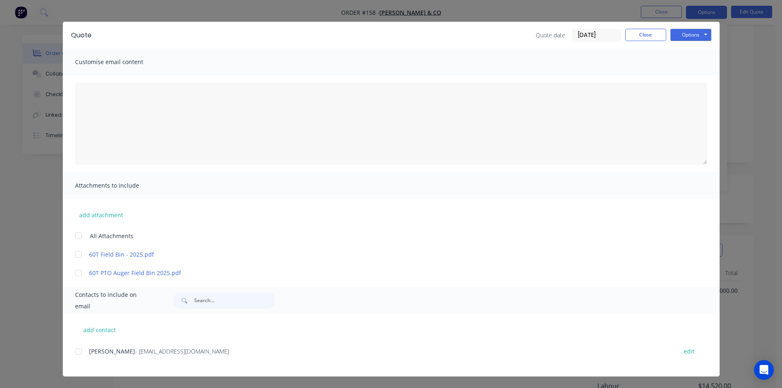
scroll to position [82, 0]
click at [76, 272] on div at bounding box center [78, 273] width 16 height 16
click at [156, 274] on link "60T PTO Auger Field Bin 2025.pdf" at bounding box center [379, 272] width 580 height 9
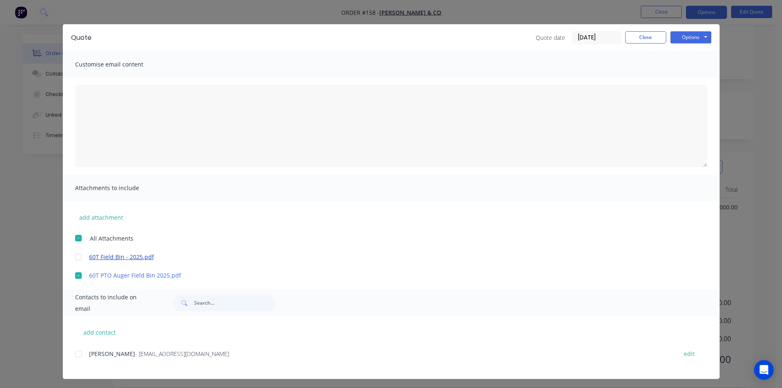
scroll to position [11, 0]
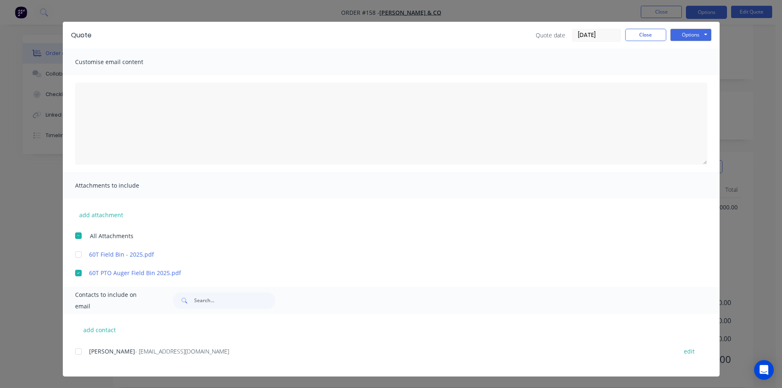
click at [75, 351] on div at bounding box center [78, 351] width 16 height 16
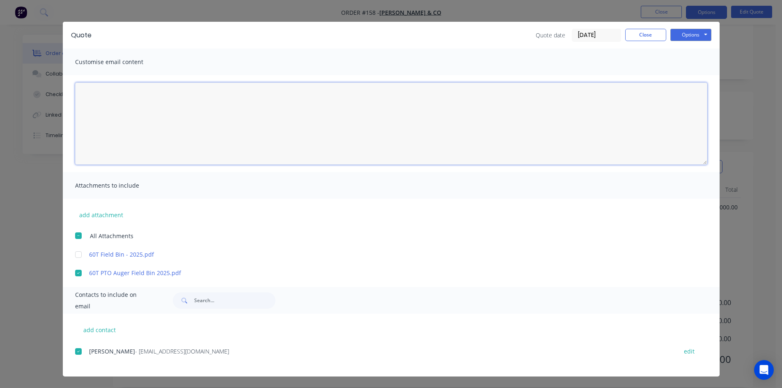
click at [87, 89] on textarea at bounding box center [391, 124] width 632 height 82
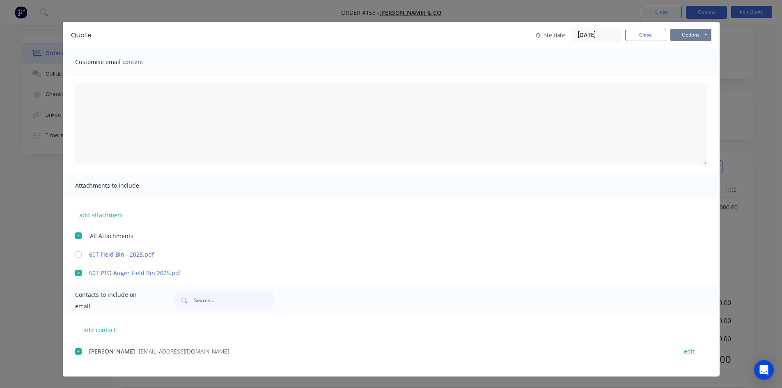
click at [675, 37] on button "Options" at bounding box center [690, 35] width 41 height 12
click at [681, 50] on button "Preview" at bounding box center [696, 50] width 53 height 14
click at [74, 271] on div at bounding box center [78, 273] width 16 height 16
click at [75, 351] on div at bounding box center [78, 351] width 16 height 16
click at [685, 36] on button "Options" at bounding box center [690, 35] width 41 height 12
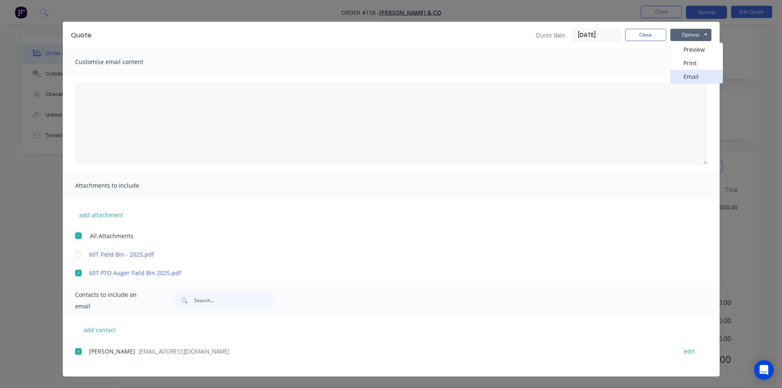
click at [688, 76] on button "Email" at bounding box center [696, 77] width 53 height 14
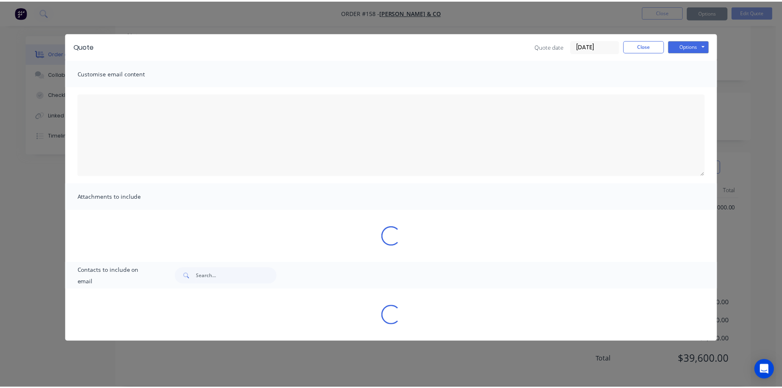
scroll to position [0, 0]
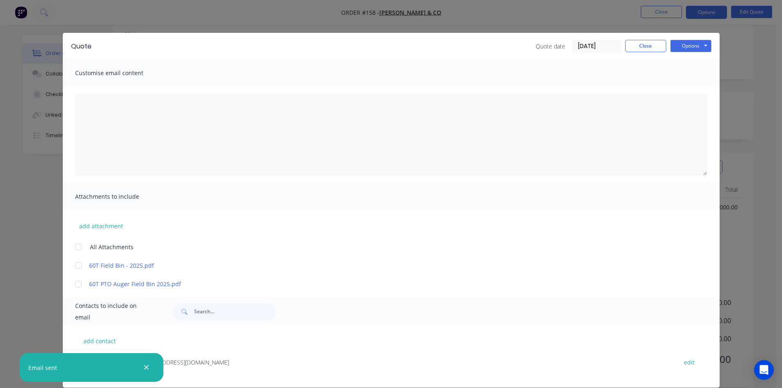
click at [146, 367] on icon "button" at bounding box center [146, 367] width 5 height 5
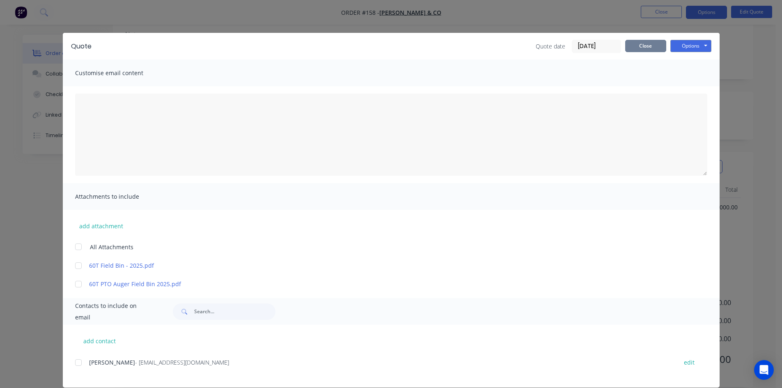
click at [646, 46] on button "Close" at bounding box center [645, 46] width 41 height 12
